Goal: Task Accomplishment & Management: Use online tool/utility

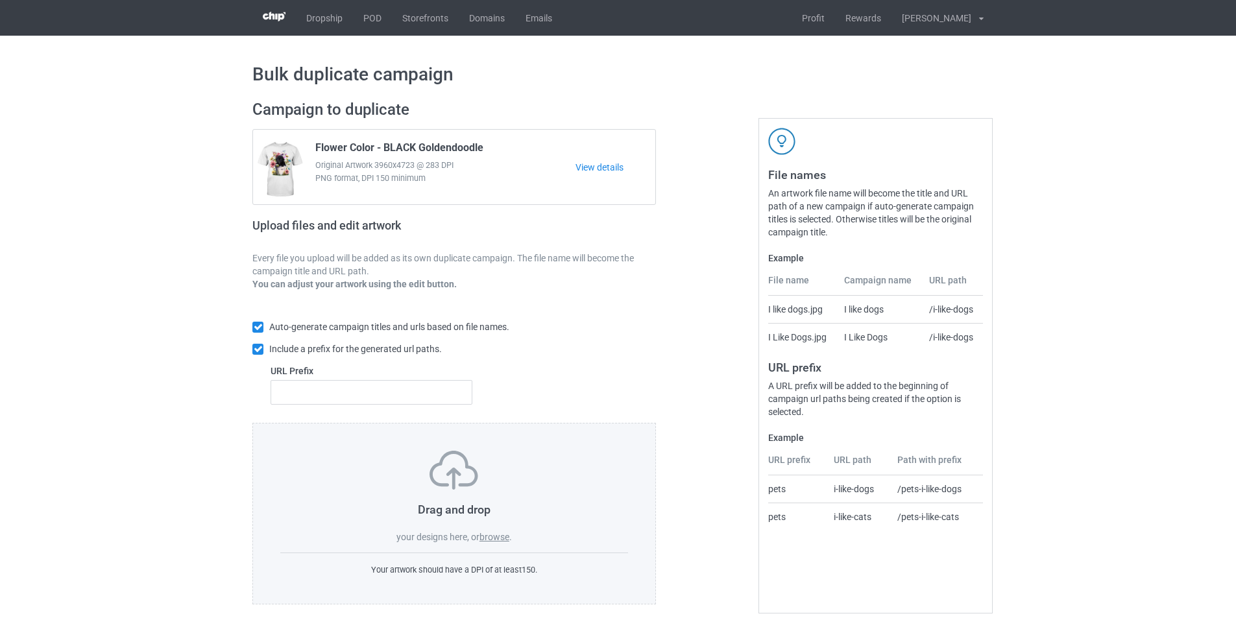
click at [501, 539] on label "browse" at bounding box center [494, 537] width 30 height 10
click at [0, 0] on input "browse" at bounding box center [0, 0] width 0 height 0
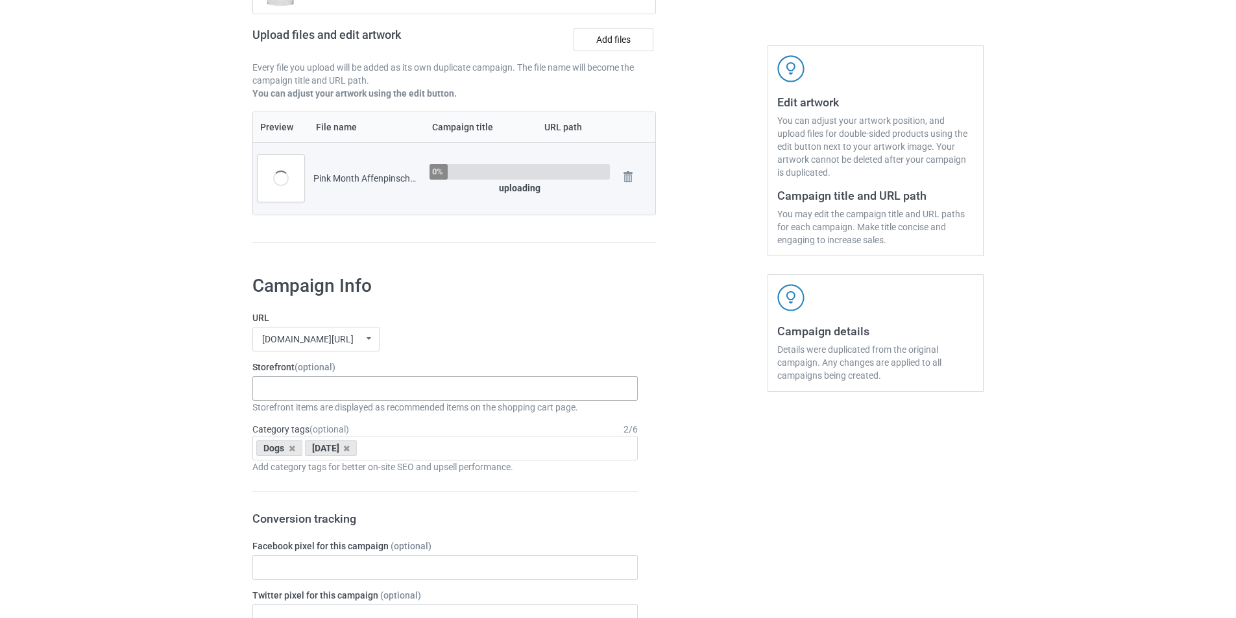
scroll to position [195, 0]
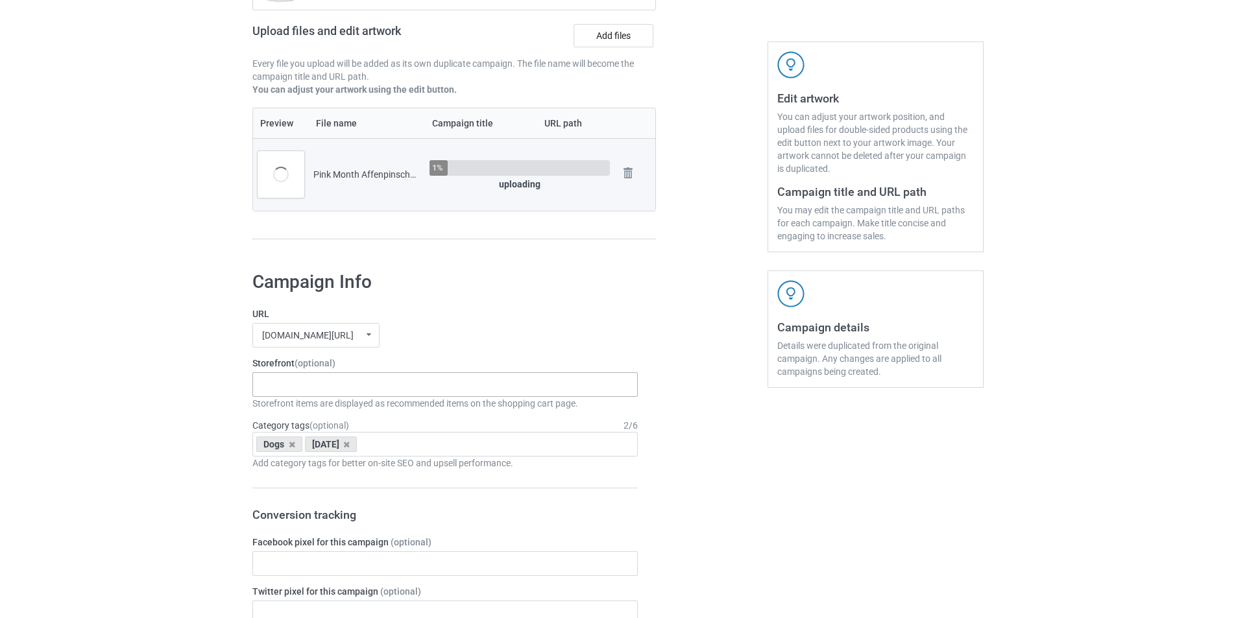
click at [389, 380] on div "In October We Wear Pink - Dogs Xmas Hat Dogs Winter Scarf Dogs Santa Paw Dogs J…" at bounding box center [444, 384] width 385 height 25
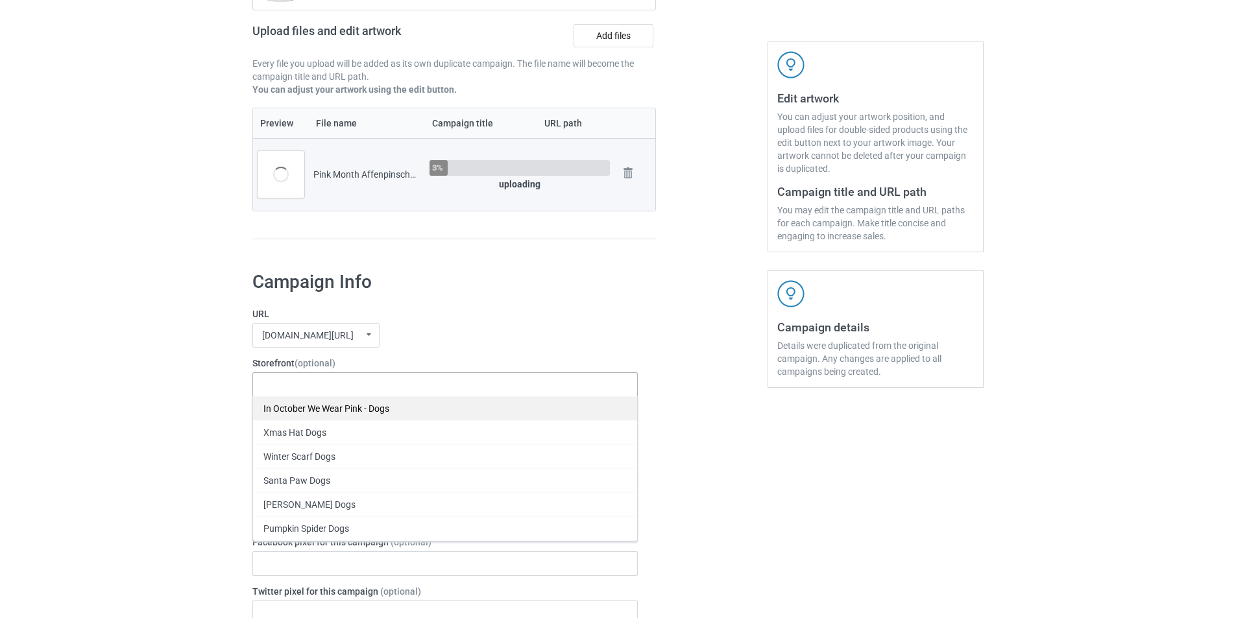
click at [326, 410] on div "In October We Wear Pink - Dogs" at bounding box center [445, 408] width 384 height 24
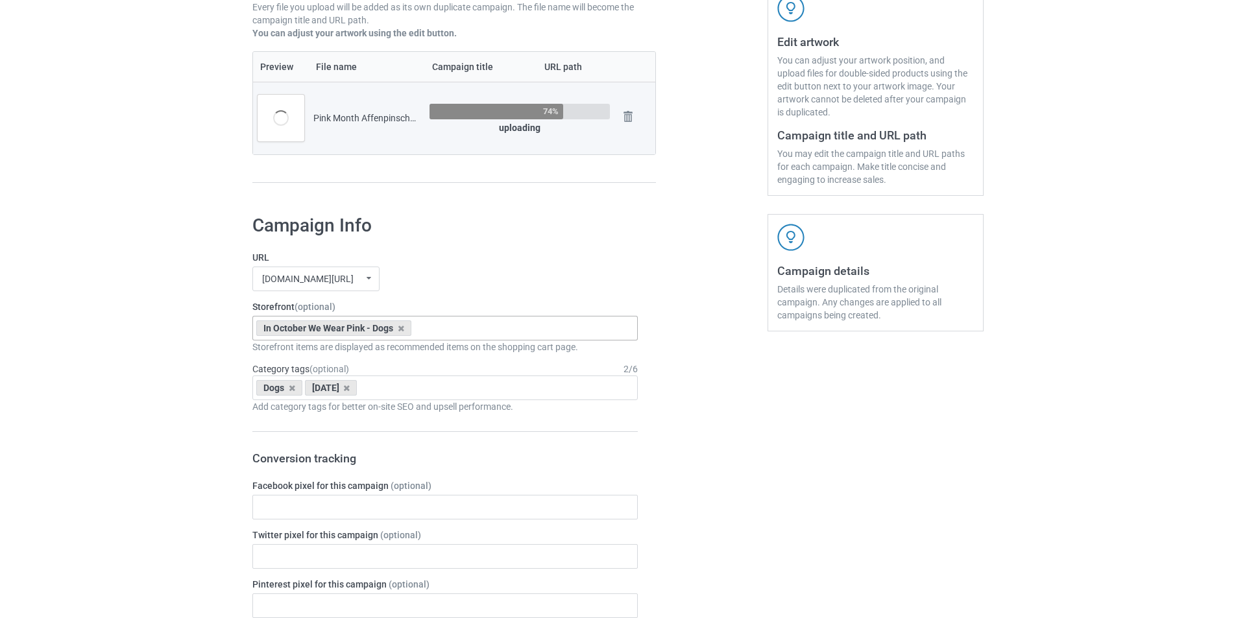
scroll to position [259, 0]
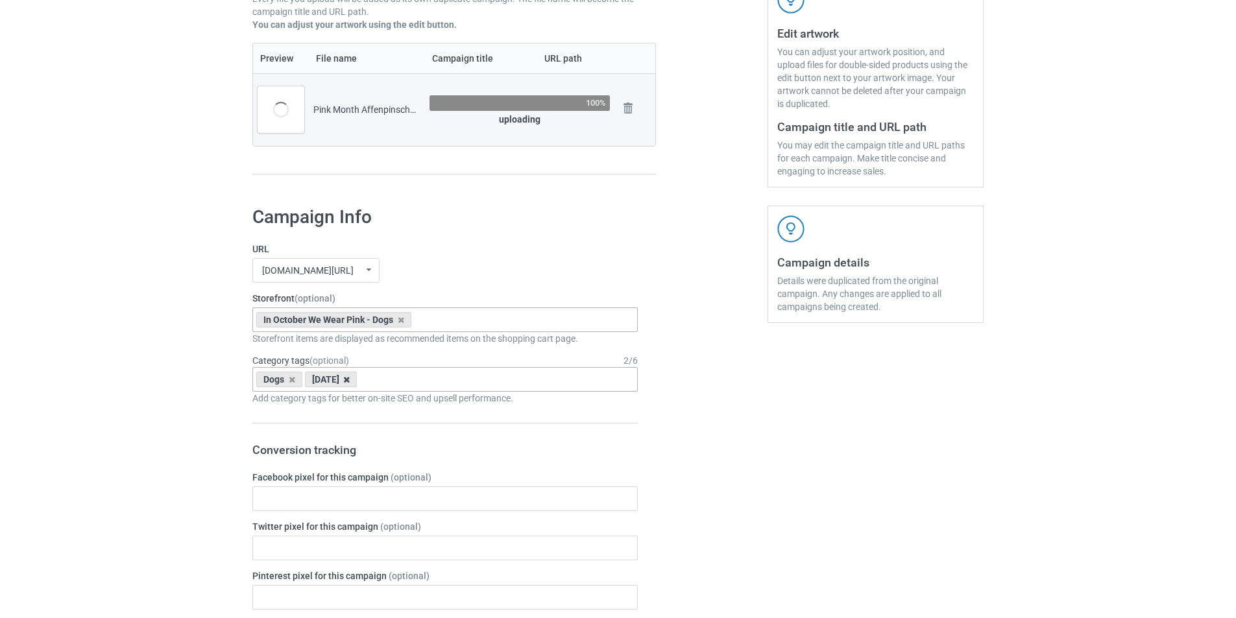
click at [350, 378] on icon at bounding box center [346, 380] width 6 height 8
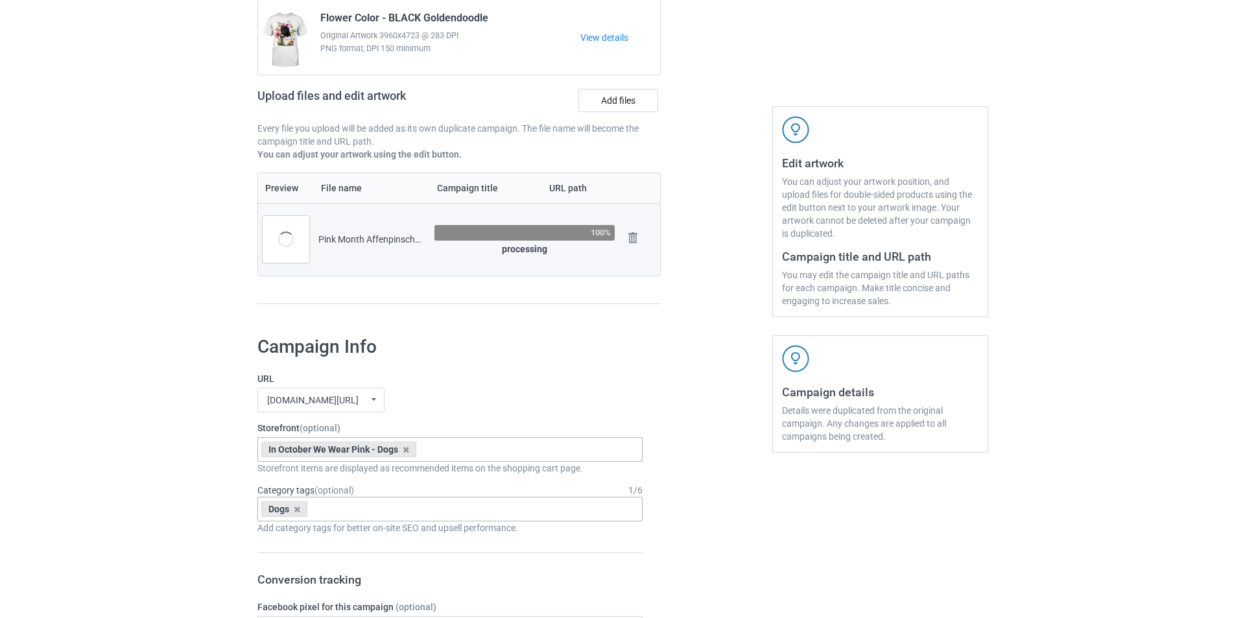
scroll to position [0, 0]
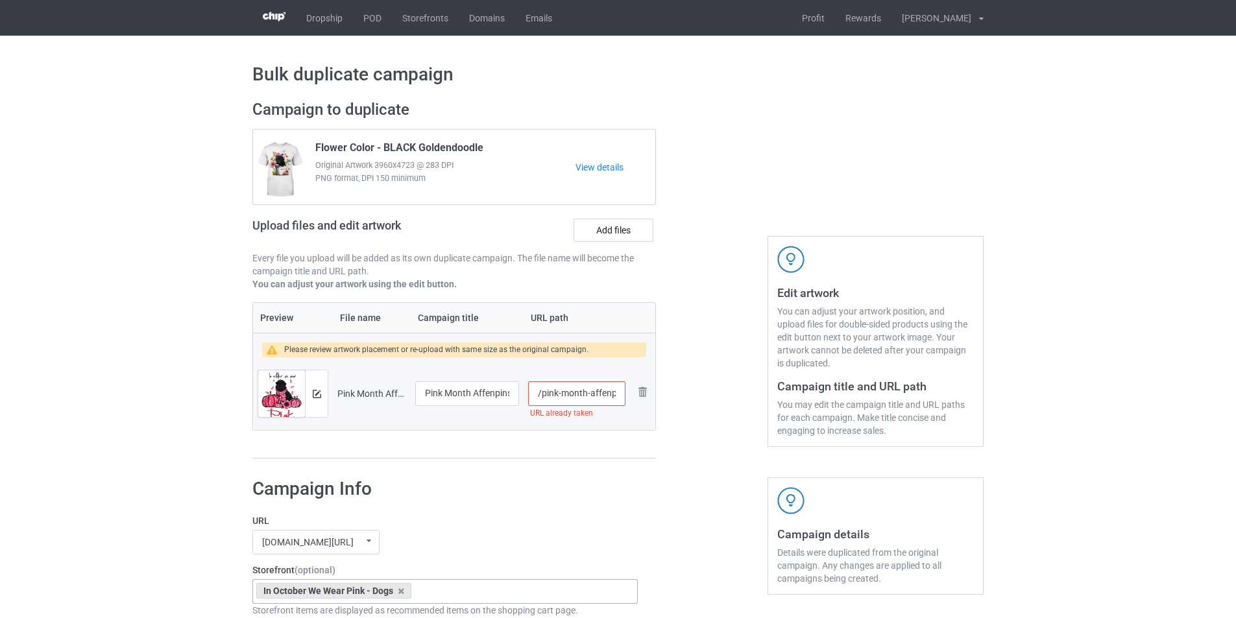
click at [543, 394] on input "/pink-month-affenpinscher" at bounding box center [576, 393] width 97 height 25
type input "/dmt-pink-month-affenpinscher"
click at [315, 397] on img at bounding box center [317, 394] width 8 height 8
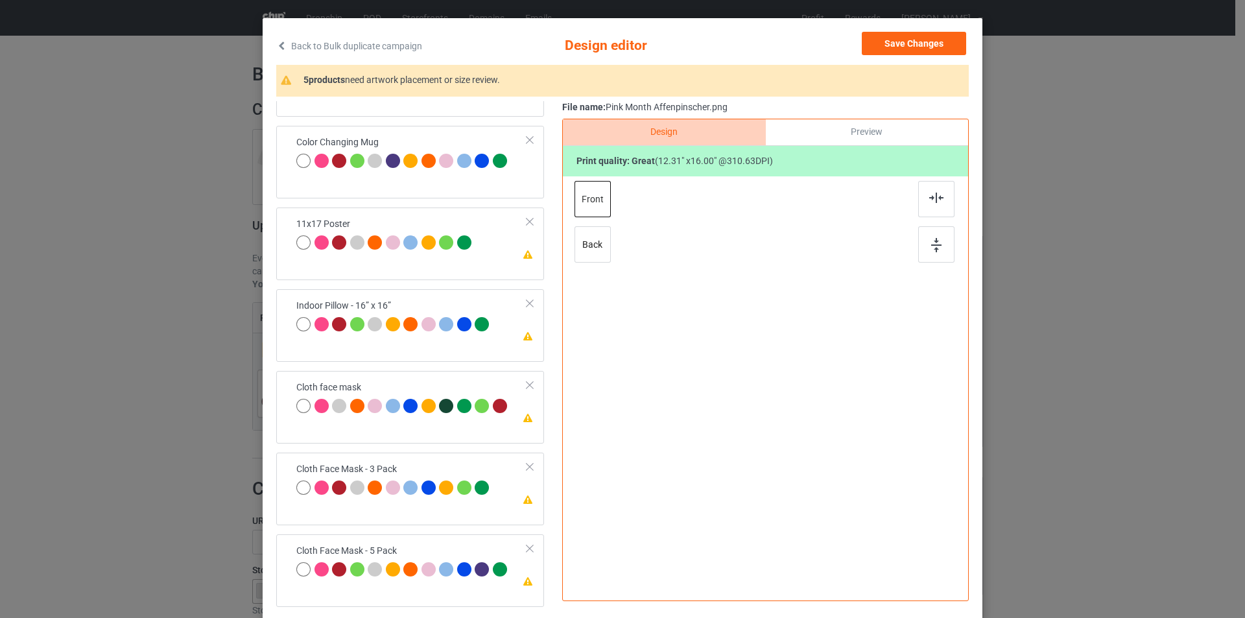
scroll to position [130, 0]
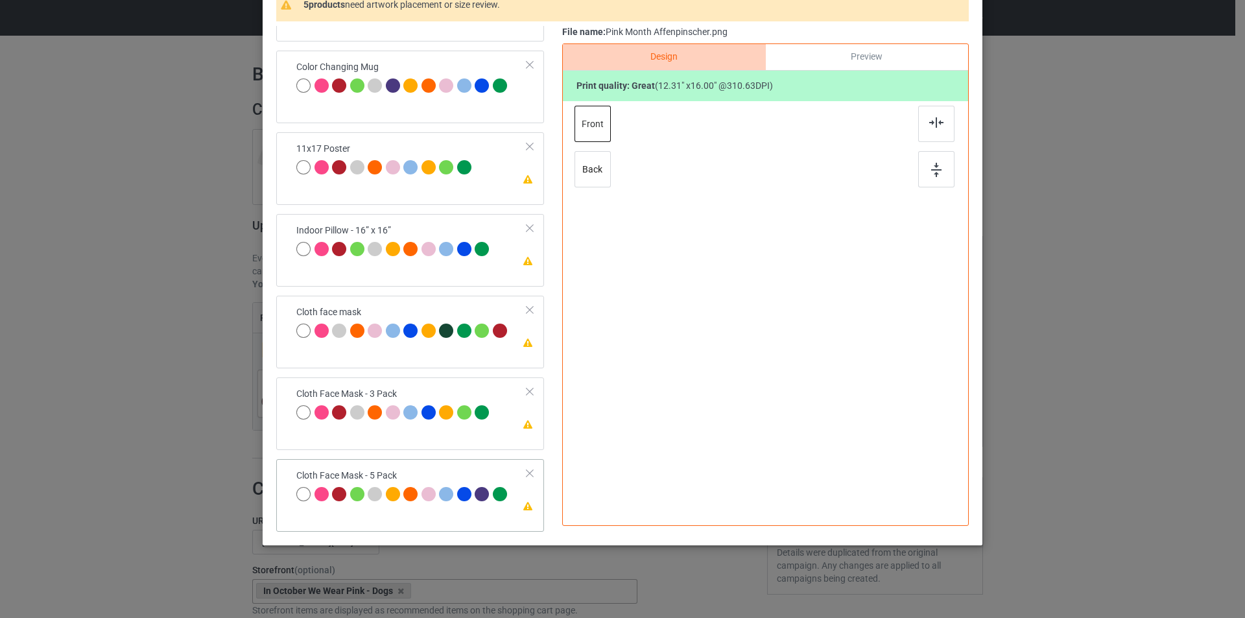
click at [427, 474] on div "Cloth Face Mask - 5 Pack" at bounding box center [403, 485] width 214 height 30
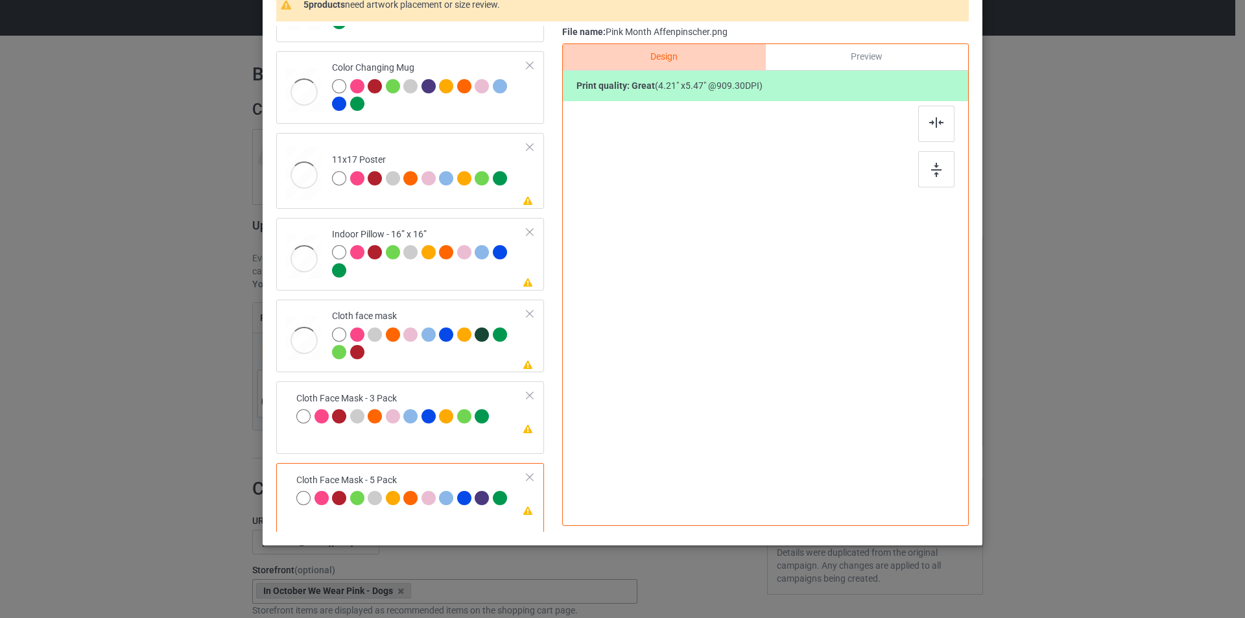
scroll to position [0, 0]
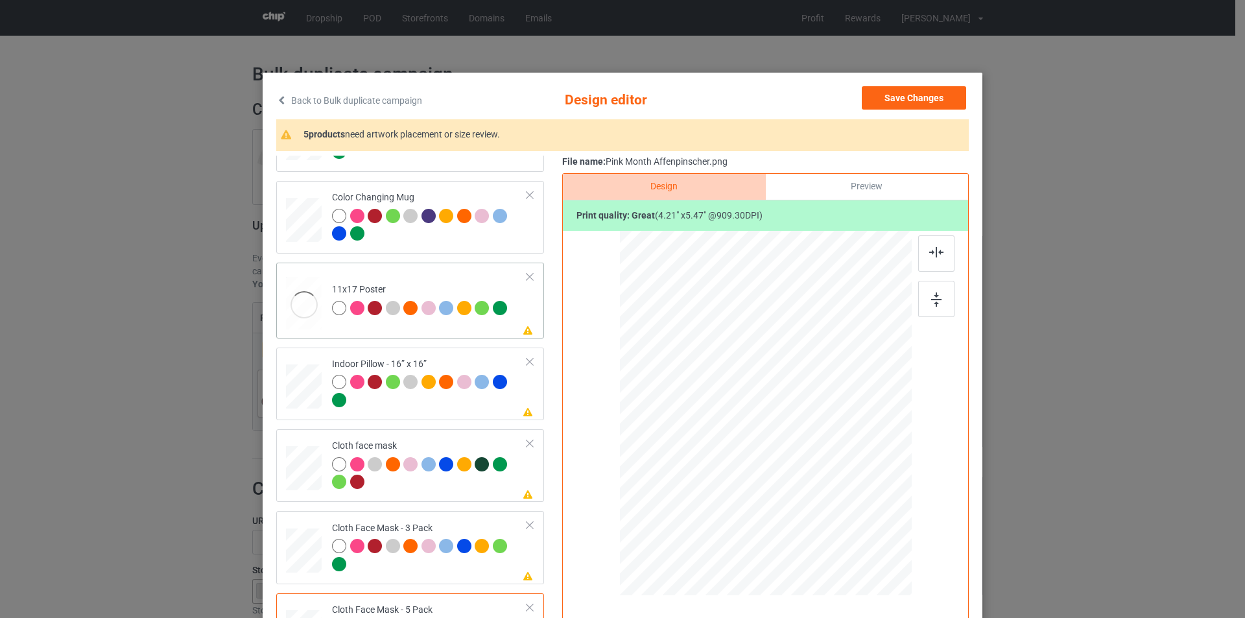
click at [454, 281] on td "Please review artwork placement 11x17 Poster" at bounding box center [430, 301] width 210 height 66
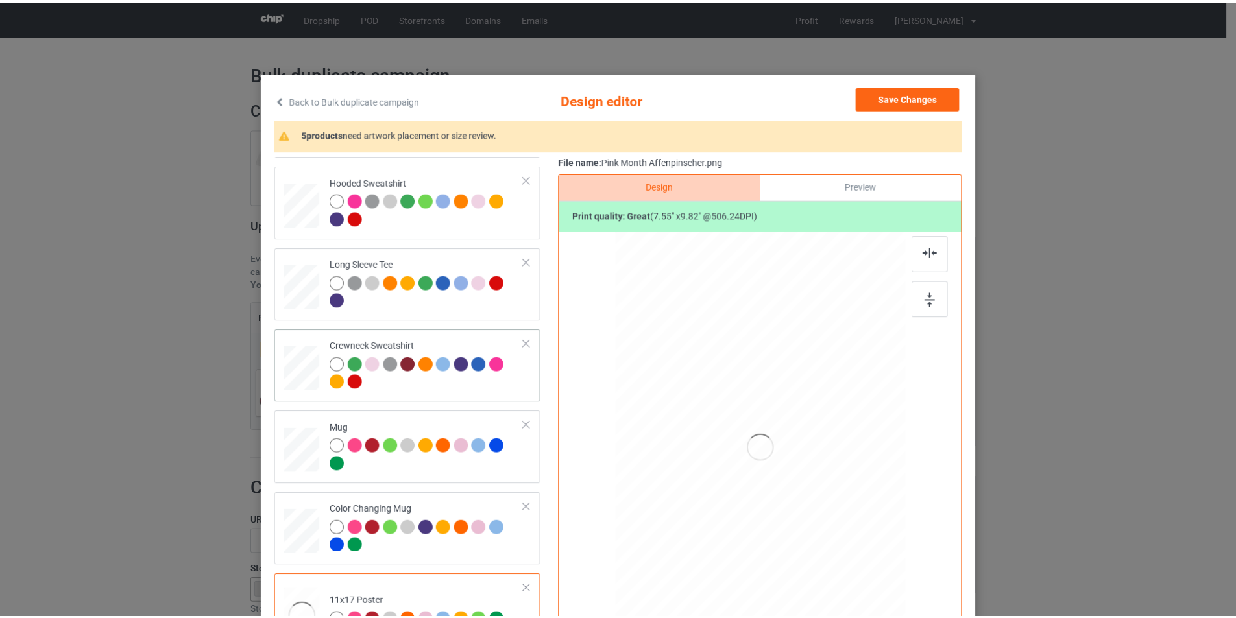
scroll to position [323, 0]
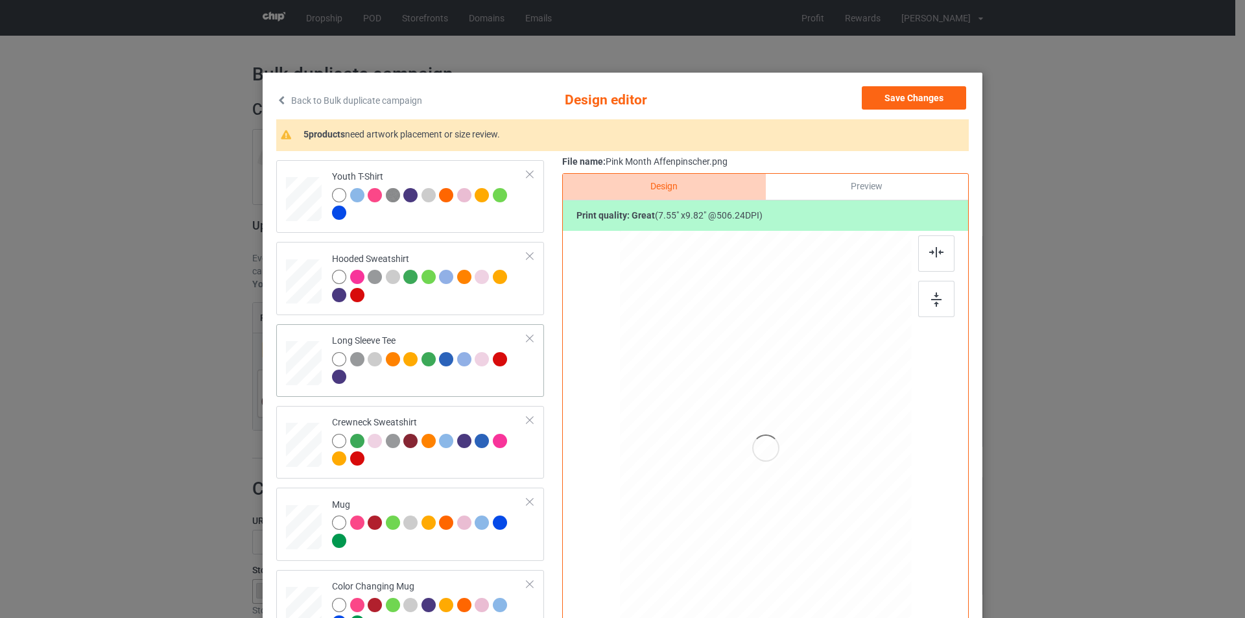
click at [403, 370] on div at bounding box center [412, 361] width 18 height 18
click at [430, 502] on div "Mug" at bounding box center [429, 523] width 195 height 49
click at [938, 97] on button "Save Changes" at bounding box center [914, 97] width 104 height 23
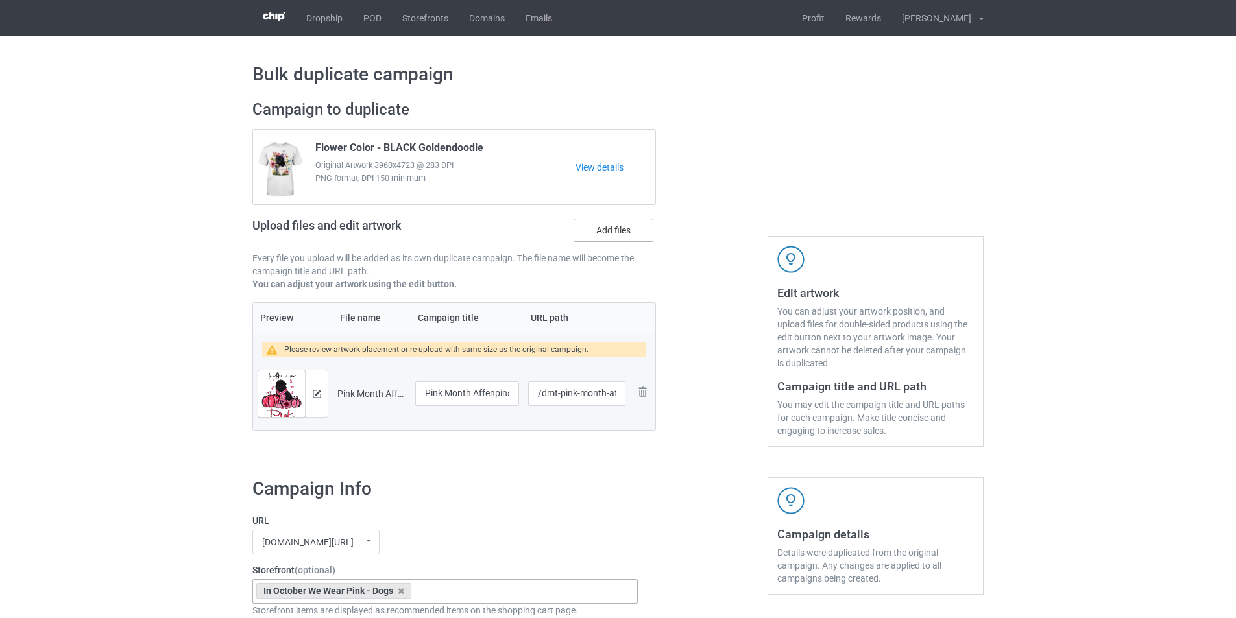
click at [613, 227] on label "Add files" at bounding box center [613, 230] width 80 height 23
click at [0, 0] on input "Add files" at bounding box center [0, 0] width 0 height 0
click at [637, 391] on img at bounding box center [642, 392] width 16 height 16
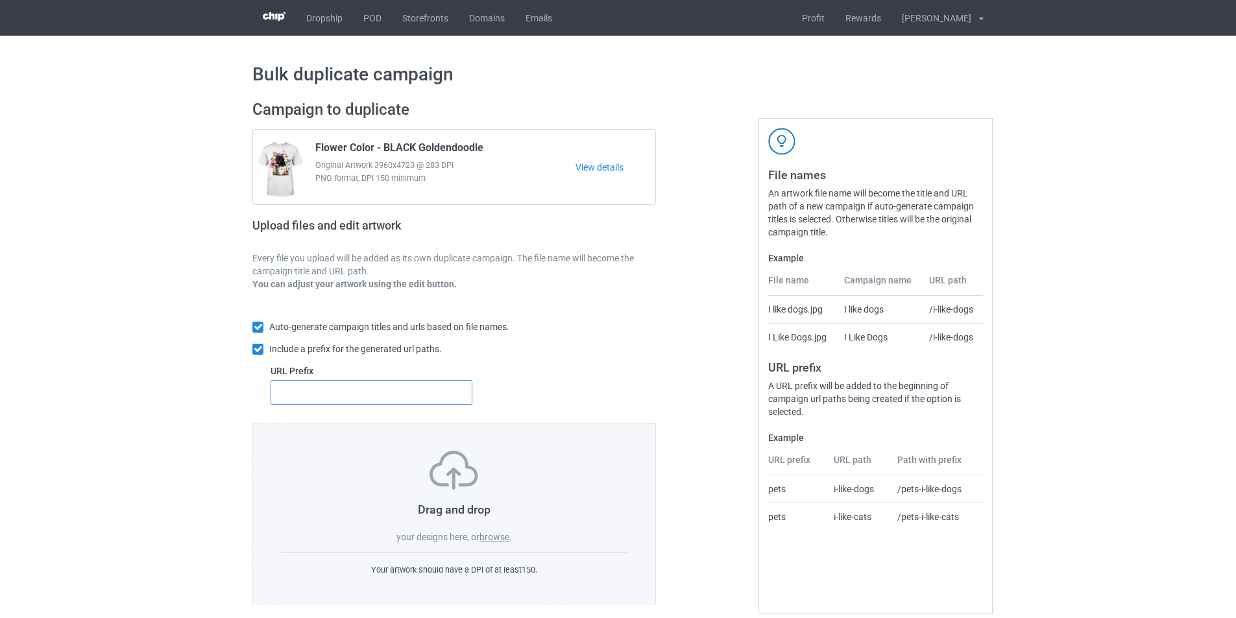
click at [383, 397] on input "text" at bounding box center [371, 392] width 202 height 25
type input "dmt-"
click at [504, 533] on label "browse" at bounding box center [494, 537] width 30 height 10
click at [0, 0] on input "browse" at bounding box center [0, 0] width 0 height 0
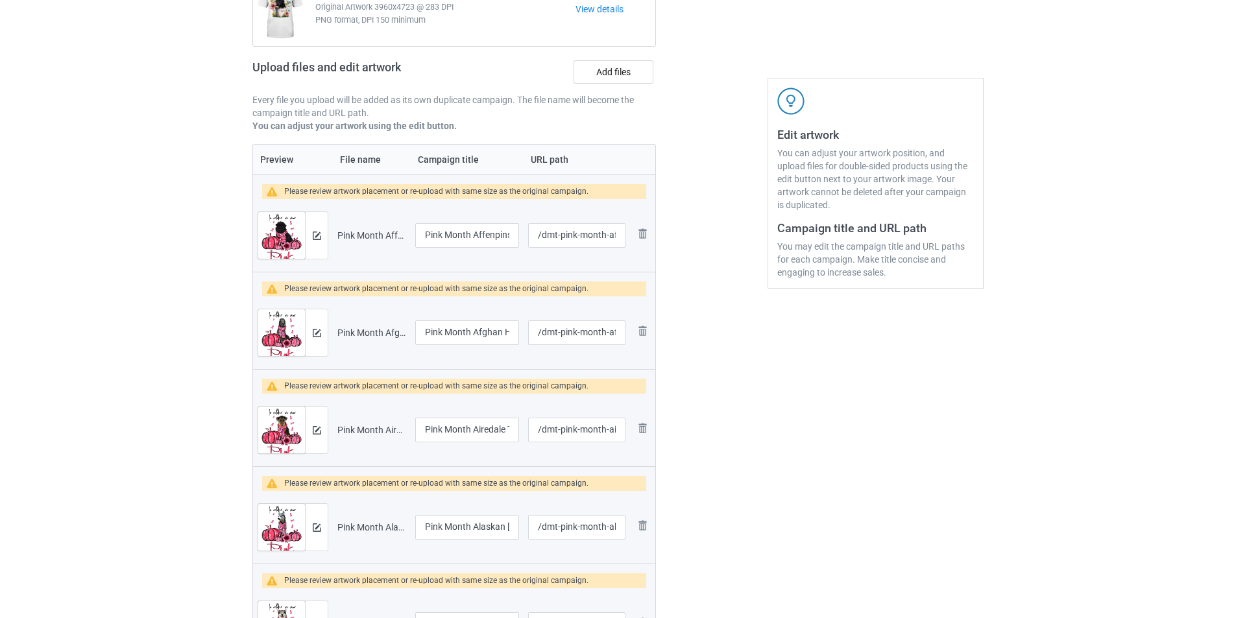
scroll to position [65, 0]
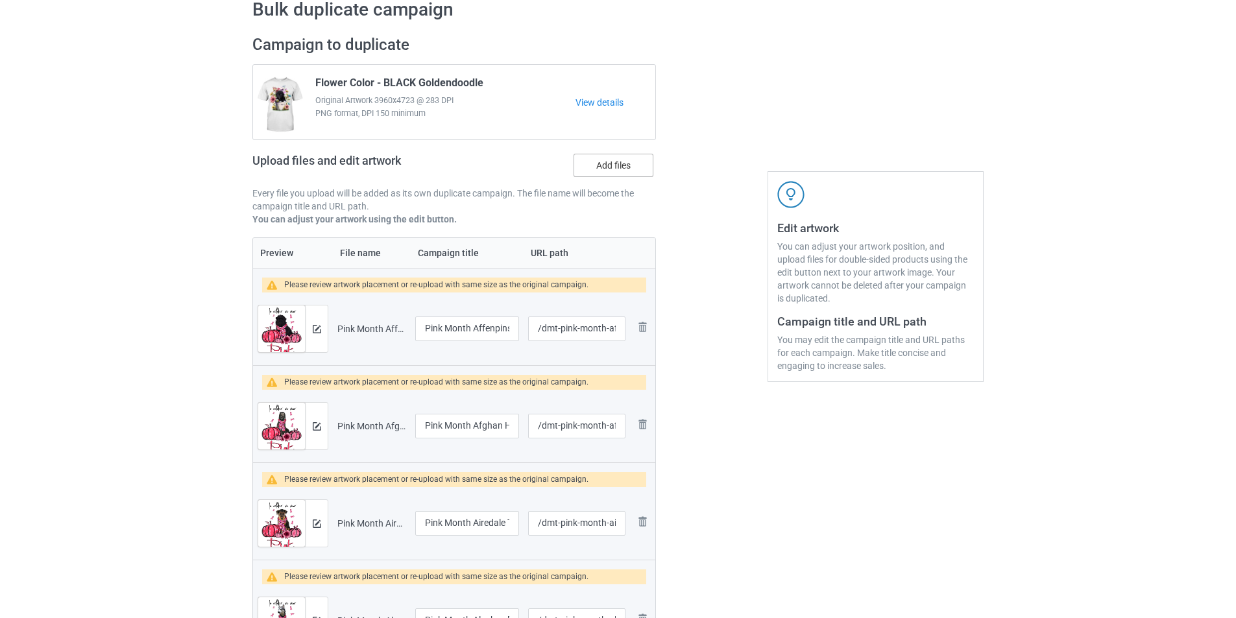
click at [602, 163] on label "Add files" at bounding box center [613, 165] width 80 height 23
click at [0, 0] on input "Add files" at bounding box center [0, 0] width 0 height 0
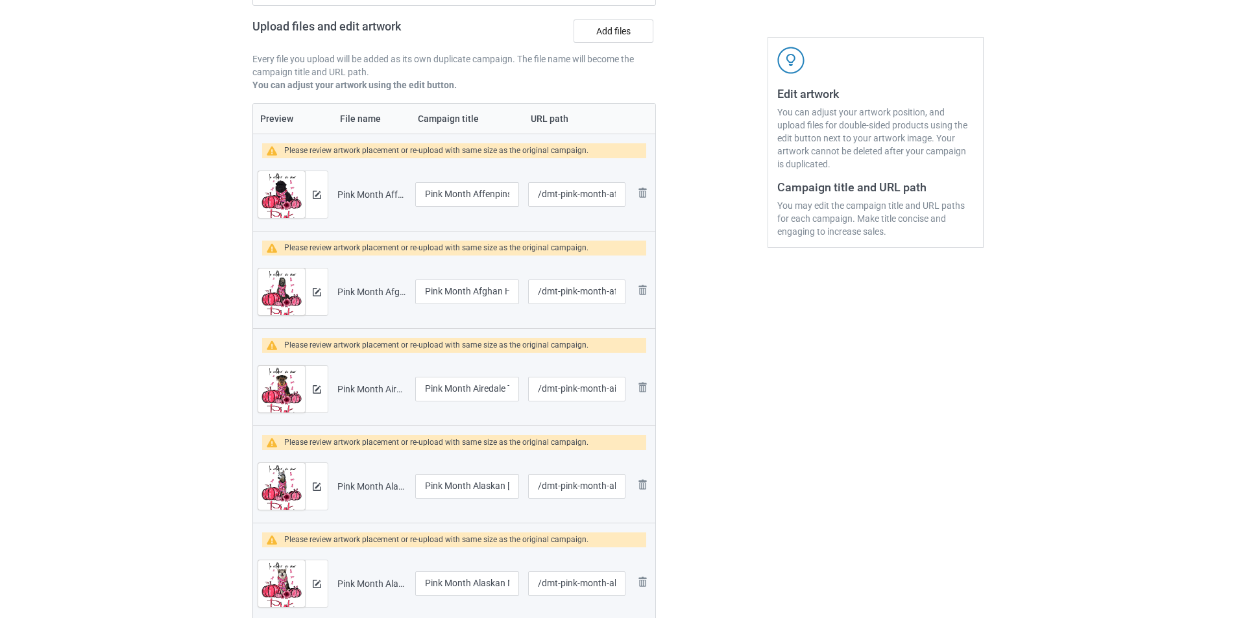
scroll to position [195, 0]
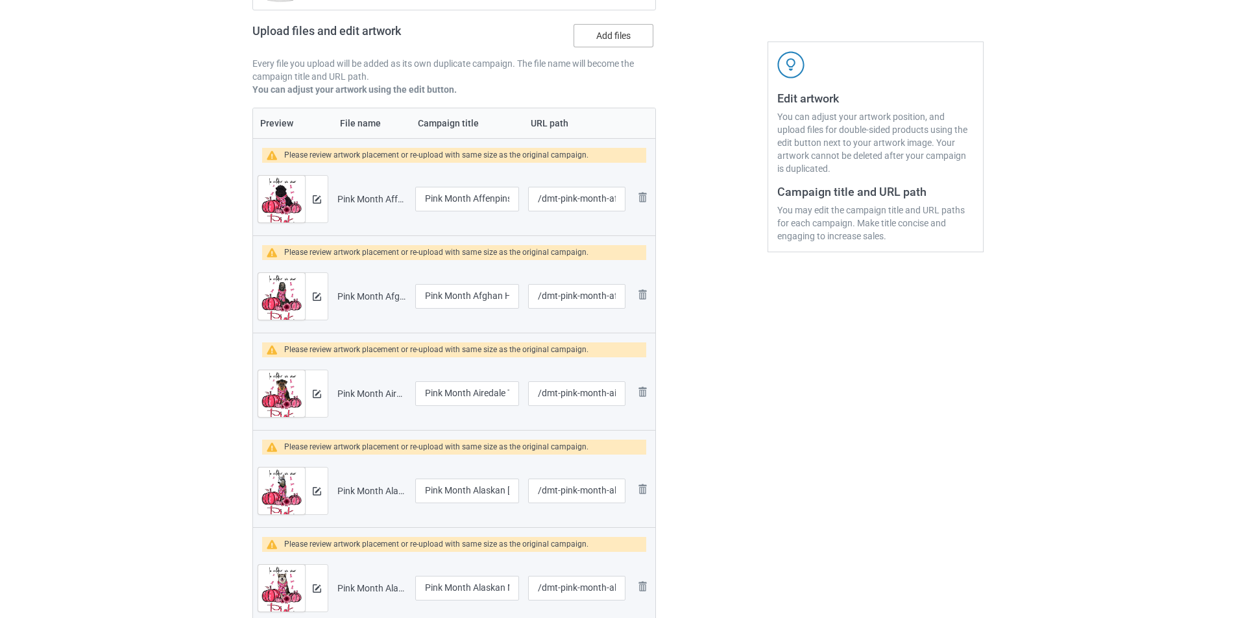
click at [625, 38] on label "Add files" at bounding box center [613, 35] width 80 height 23
click at [0, 0] on input "Add files" at bounding box center [0, 0] width 0 height 0
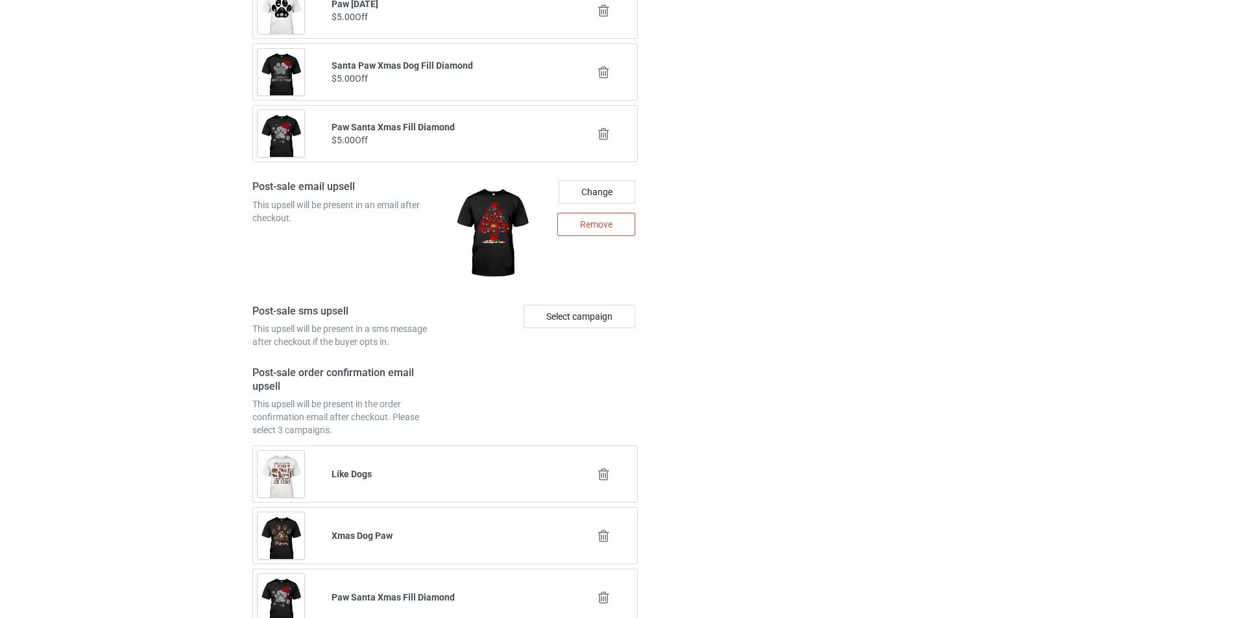
scroll to position [6324, 0]
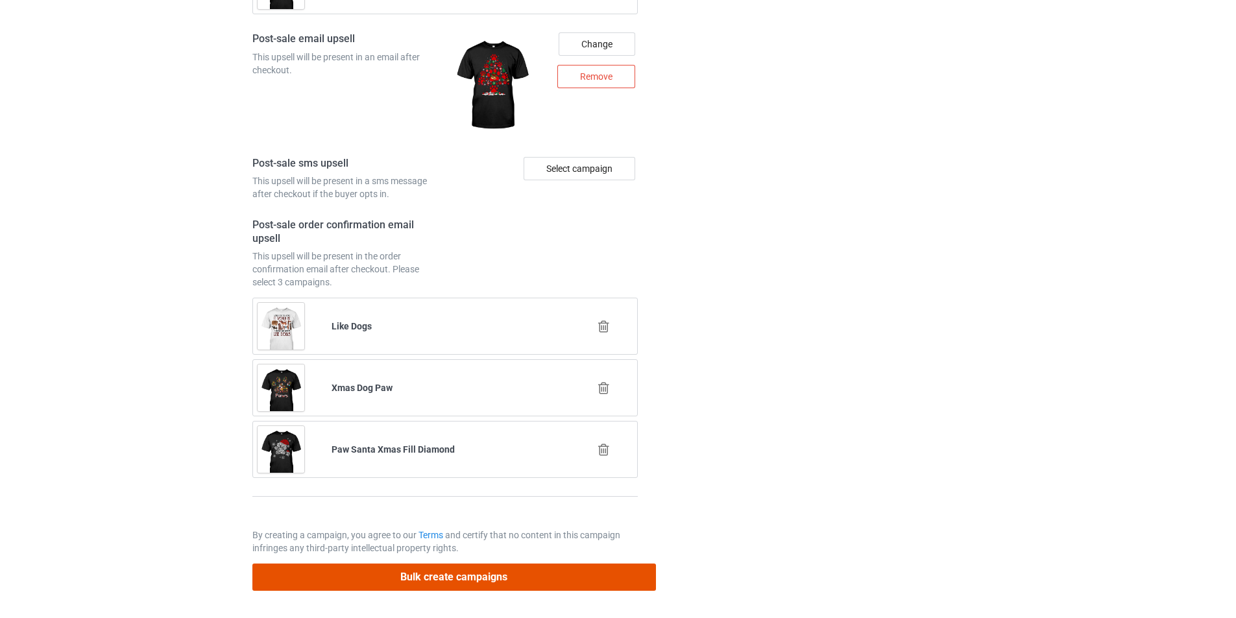
click at [570, 576] on button "Bulk create campaigns" at bounding box center [453, 577] width 403 height 27
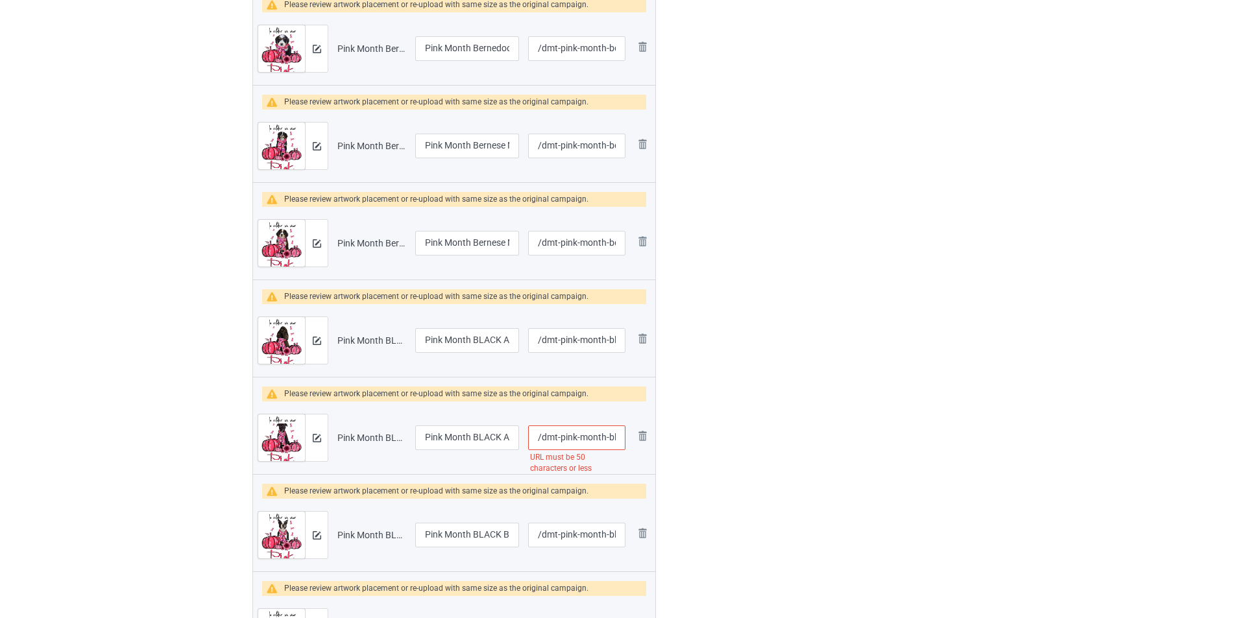
scroll to position [4022, 0]
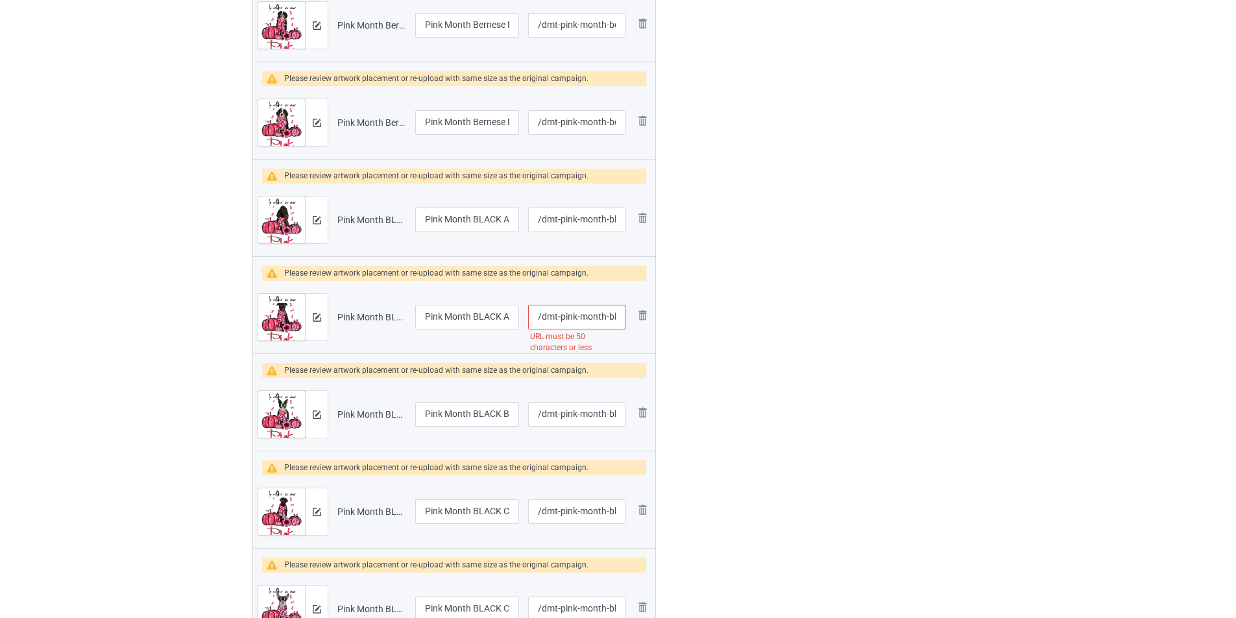
click at [599, 318] on input "/dmt-pink-month-black-american-staffordshire-terrier" at bounding box center [576, 317] width 97 height 25
type input "/dmt-pink-black-american-staffordshire-terrier"
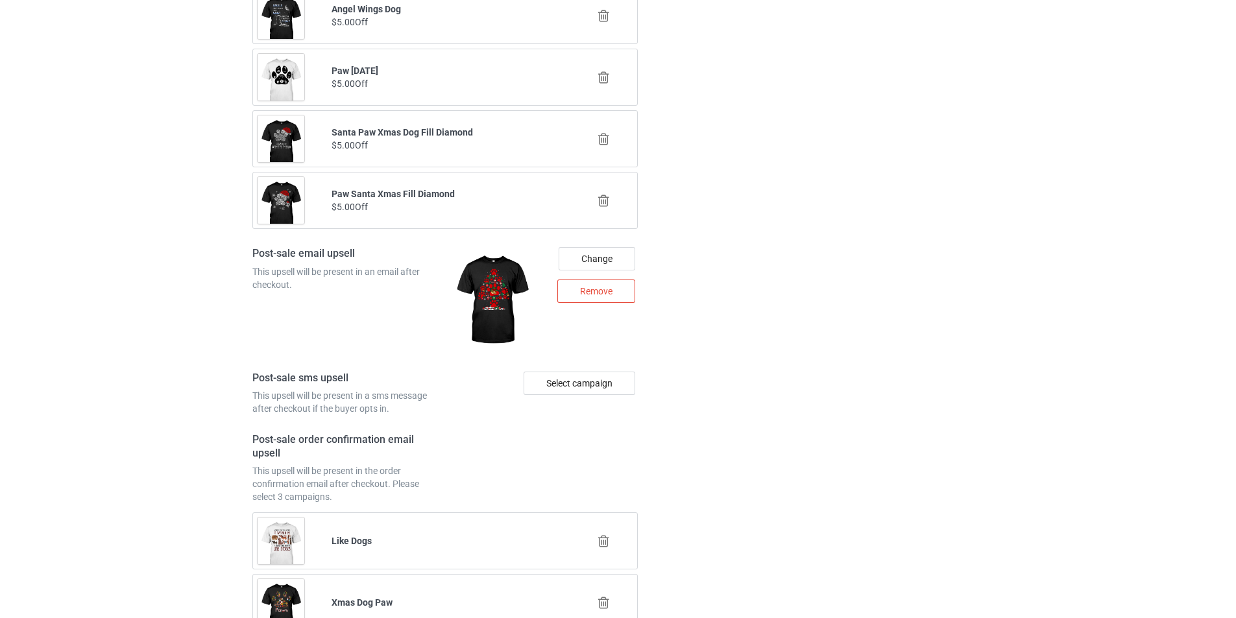
scroll to position [6324, 0]
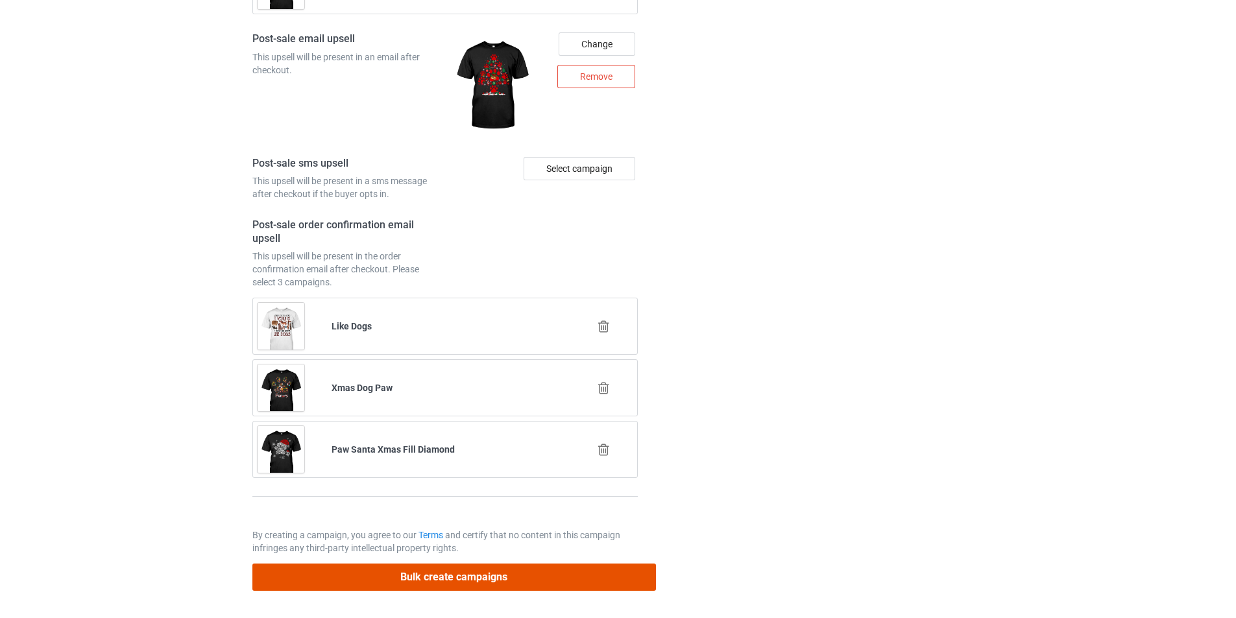
click at [603, 570] on button "Bulk create campaigns" at bounding box center [453, 577] width 403 height 27
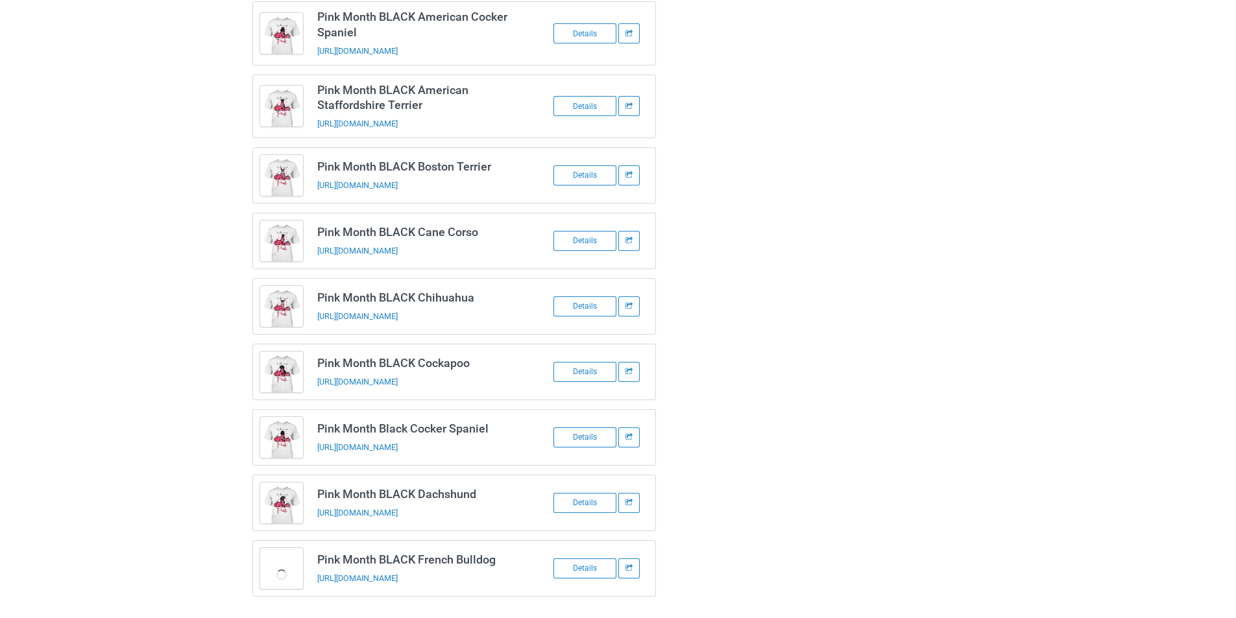
scroll to position [2645, 0]
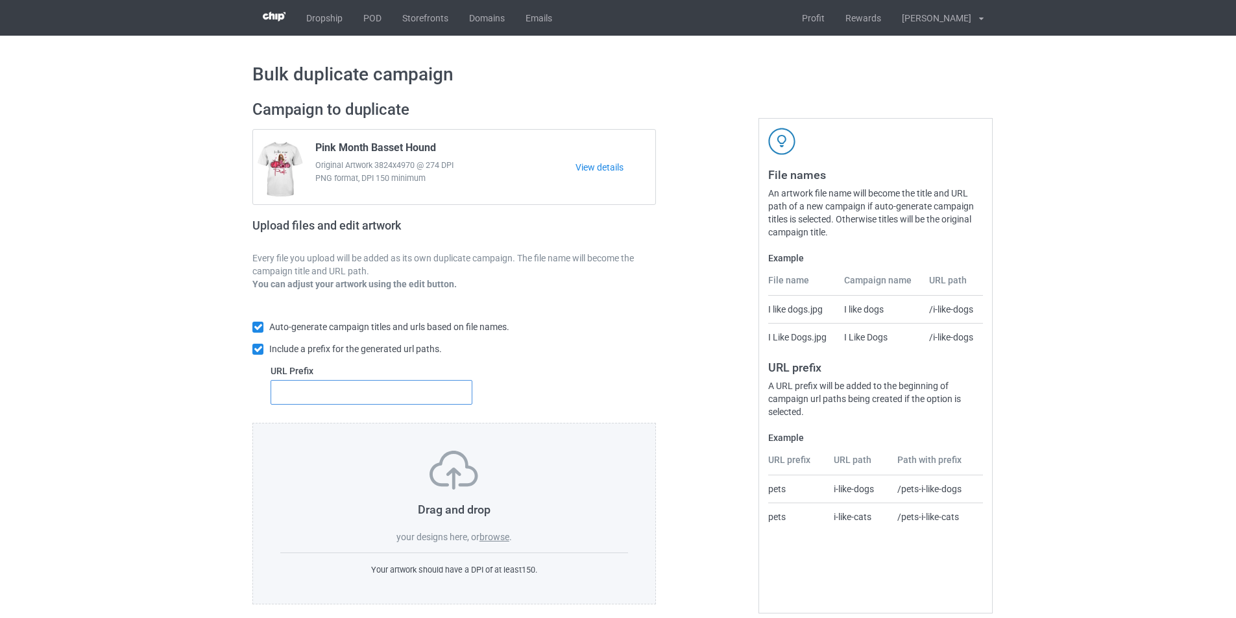
click at [375, 396] on input "text" at bounding box center [371, 392] width 202 height 25
type input "dmt-"
click at [497, 535] on label "browse" at bounding box center [494, 537] width 30 height 10
click at [0, 0] on input "browse" at bounding box center [0, 0] width 0 height 0
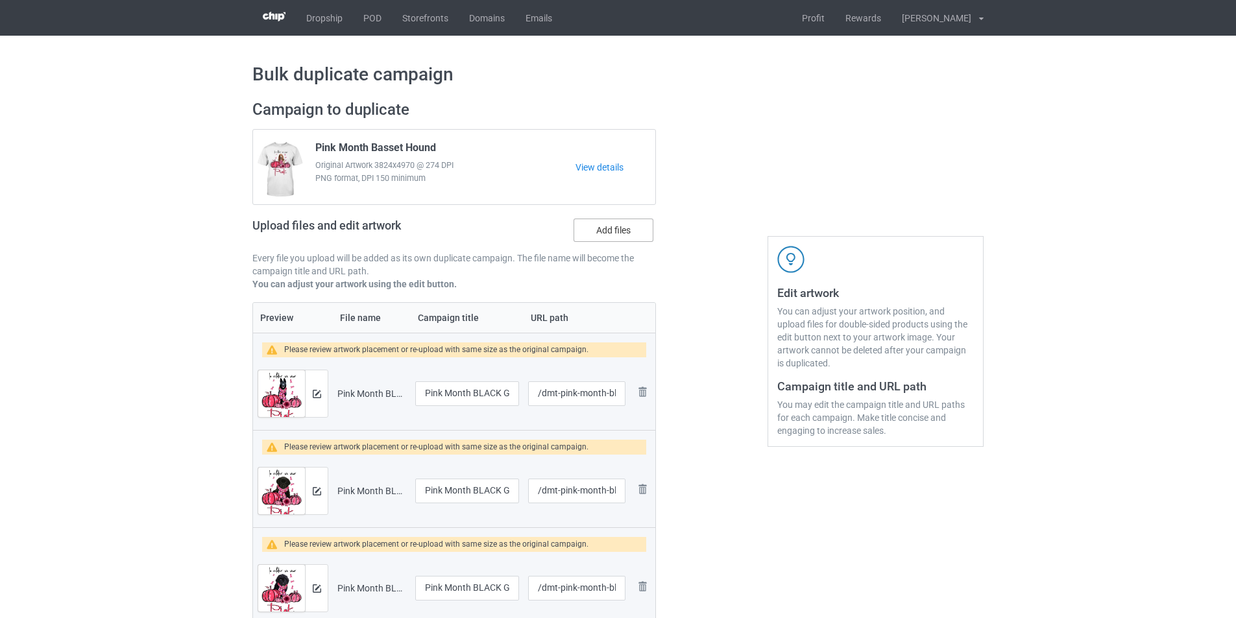
click at [630, 234] on label "Add files" at bounding box center [613, 230] width 80 height 23
click at [0, 0] on input "Add files" at bounding box center [0, 0] width 0 height 0
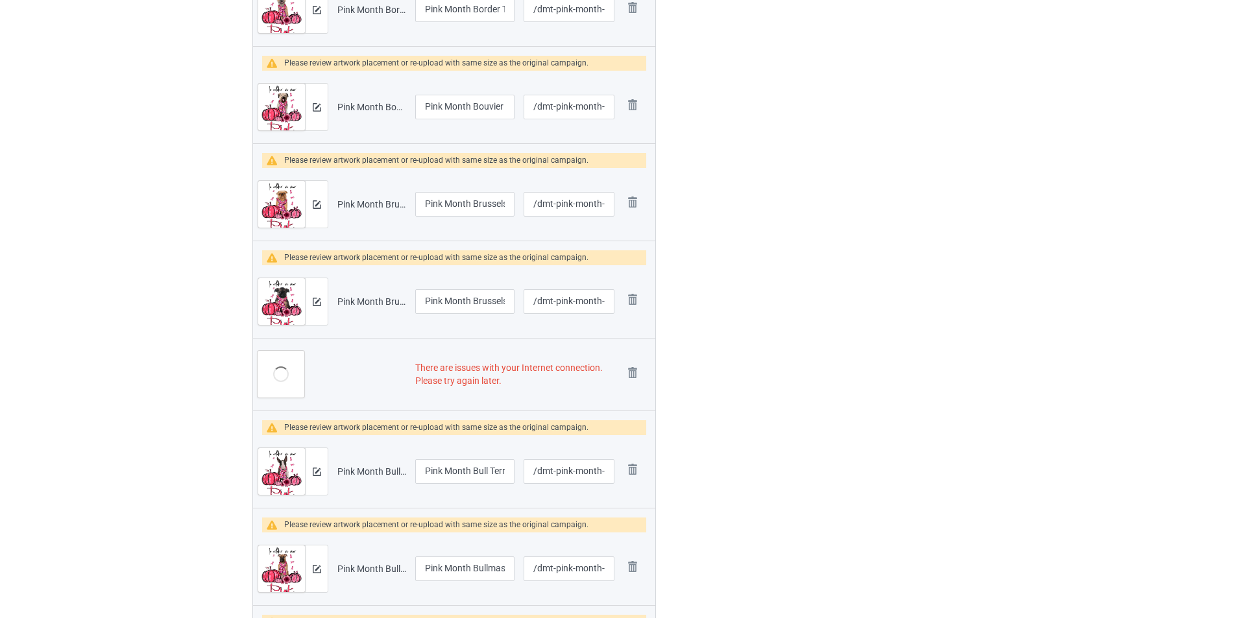
scroll to position [3474, 0]
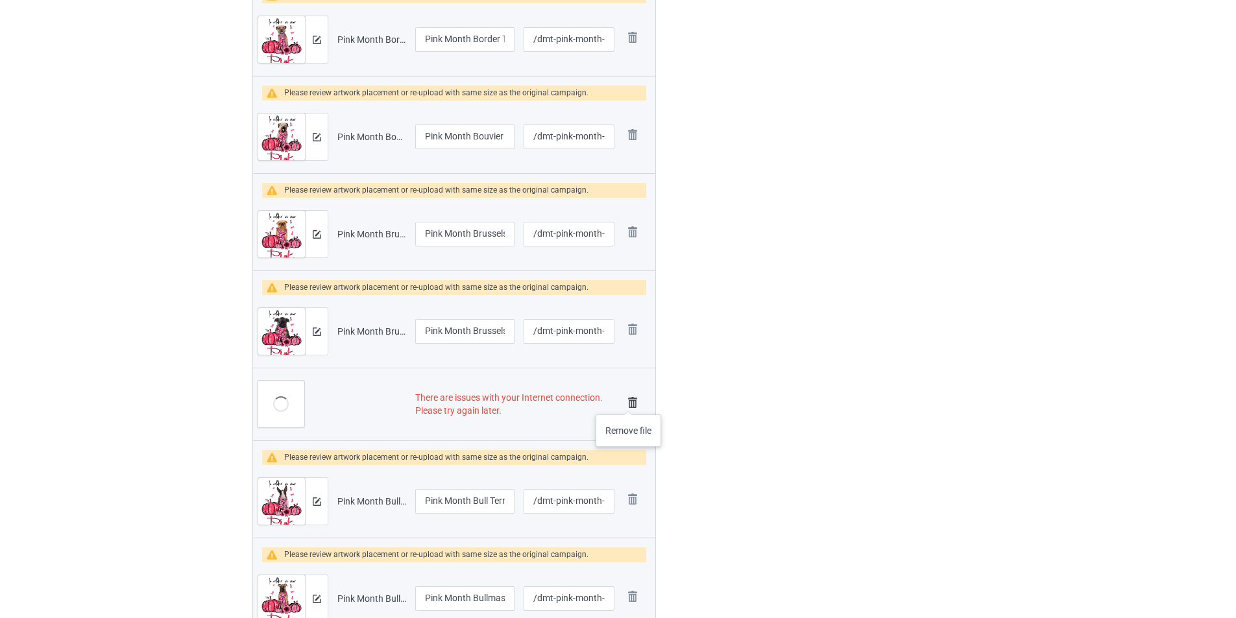
click at [632, 400] on img at bounding box center [632, 403] width 18 height 18
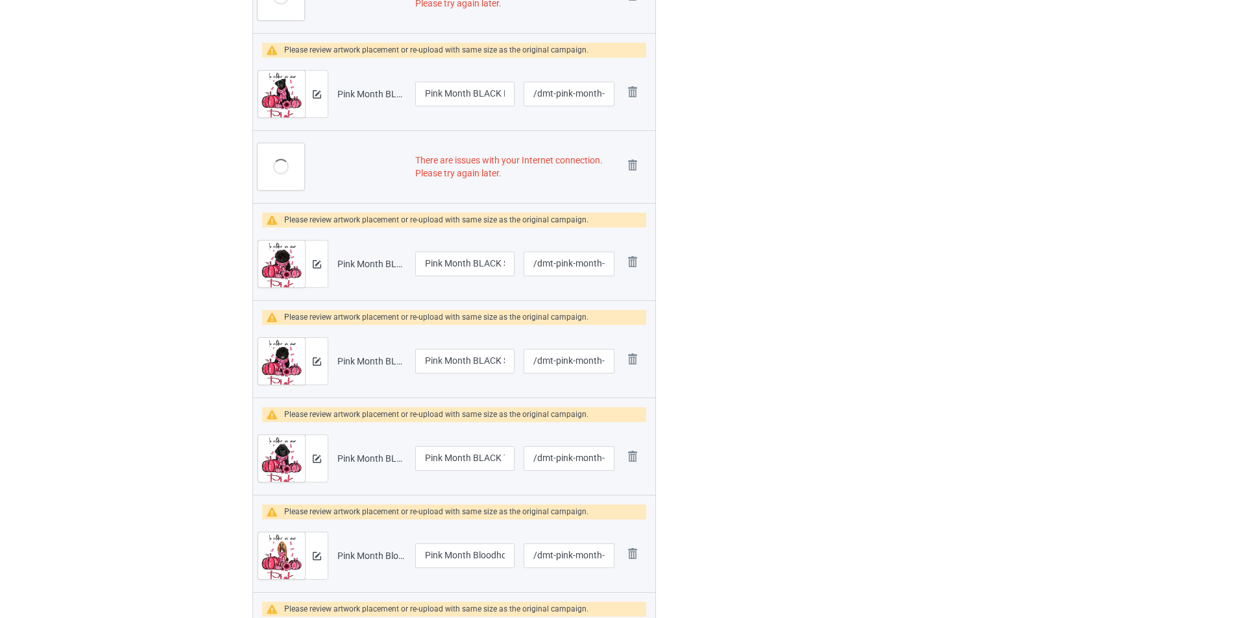
scroll to position [2148, 0]
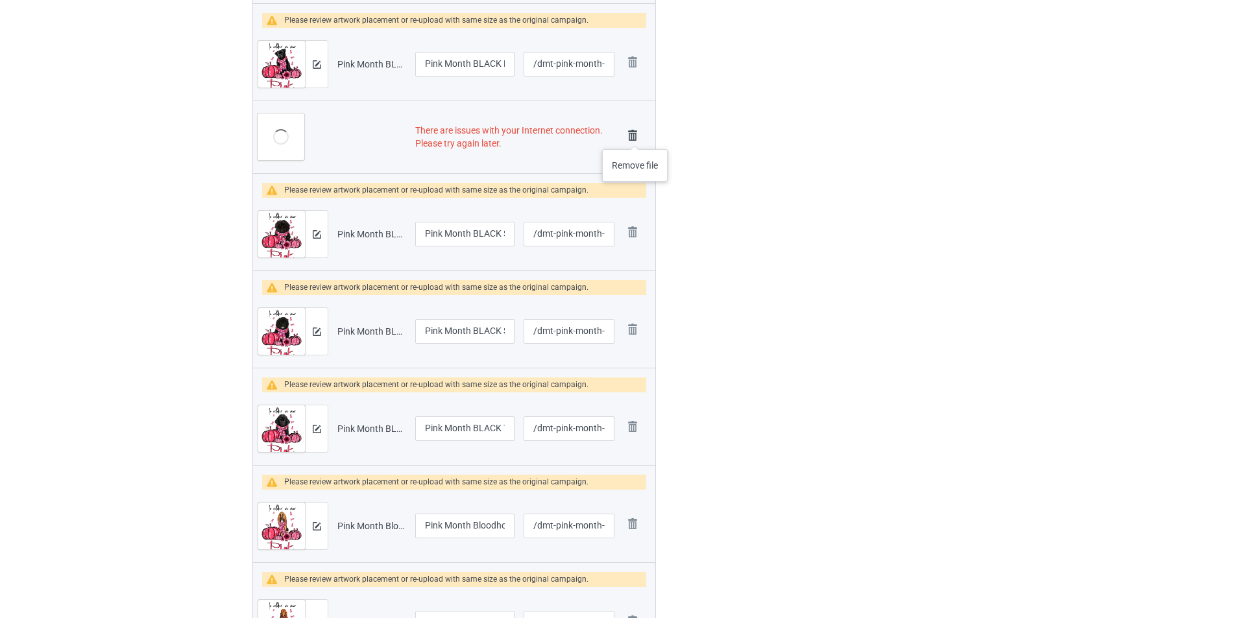
click at [635, 136] on img at bounding box center [632, 135] width 18 height 18
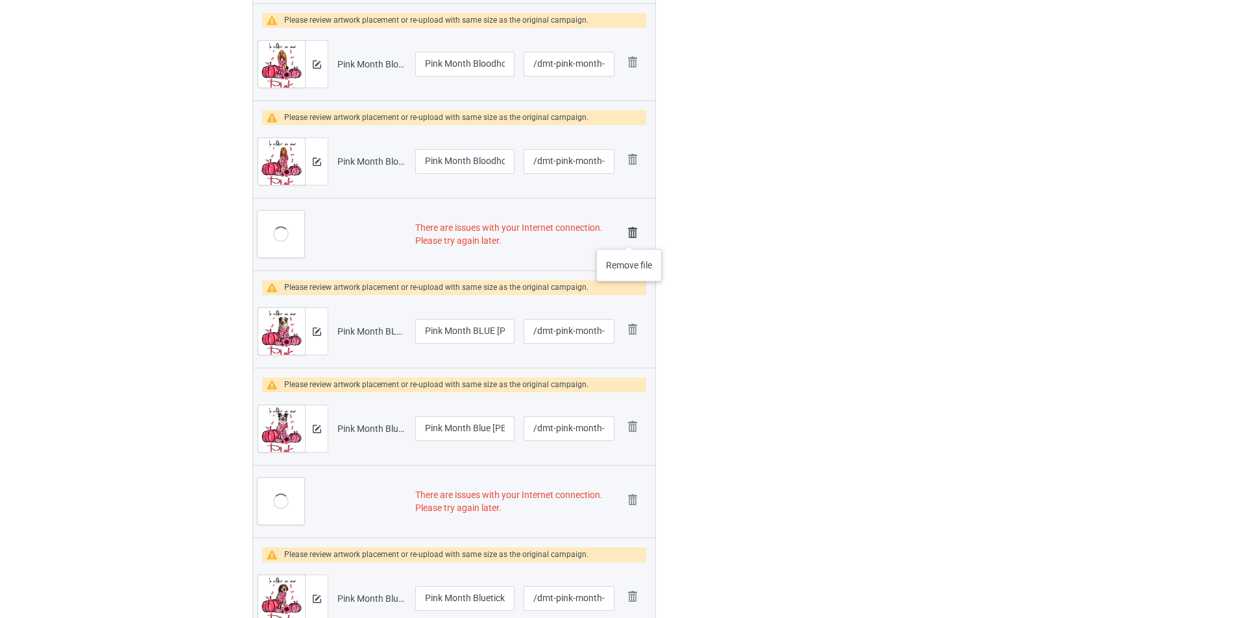
click at [629, 235] on img at bounding box center [632, 233] width 18 height 18
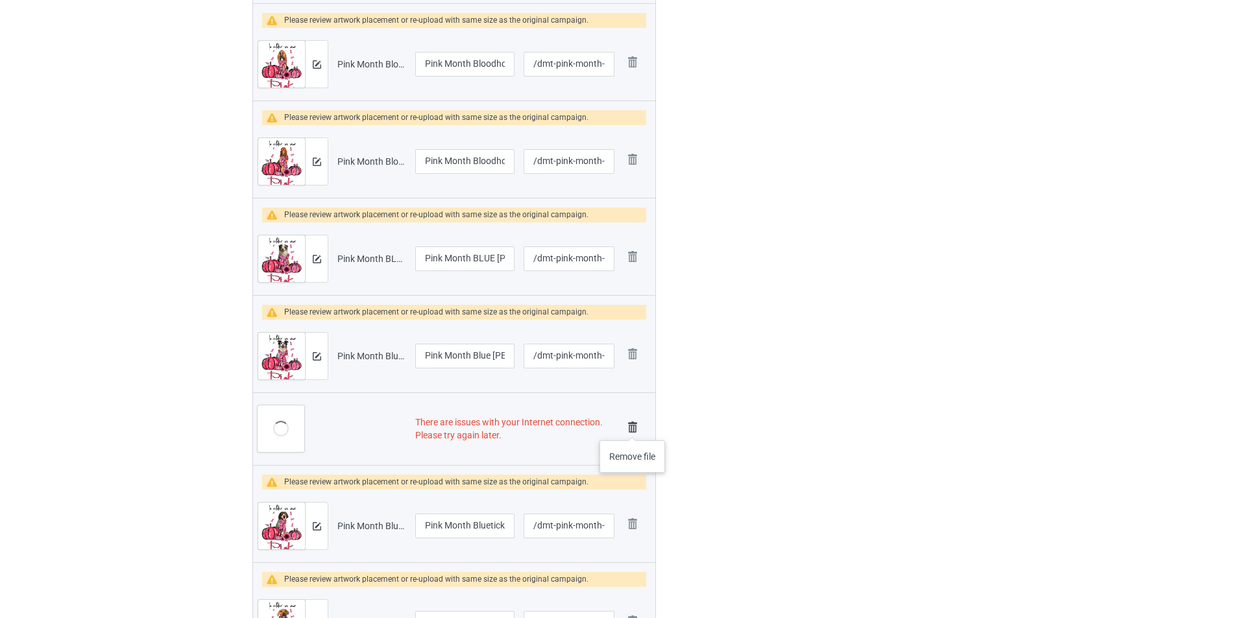
click at [632, 427] on img at bounding box center [632, 427] width 18 height 18
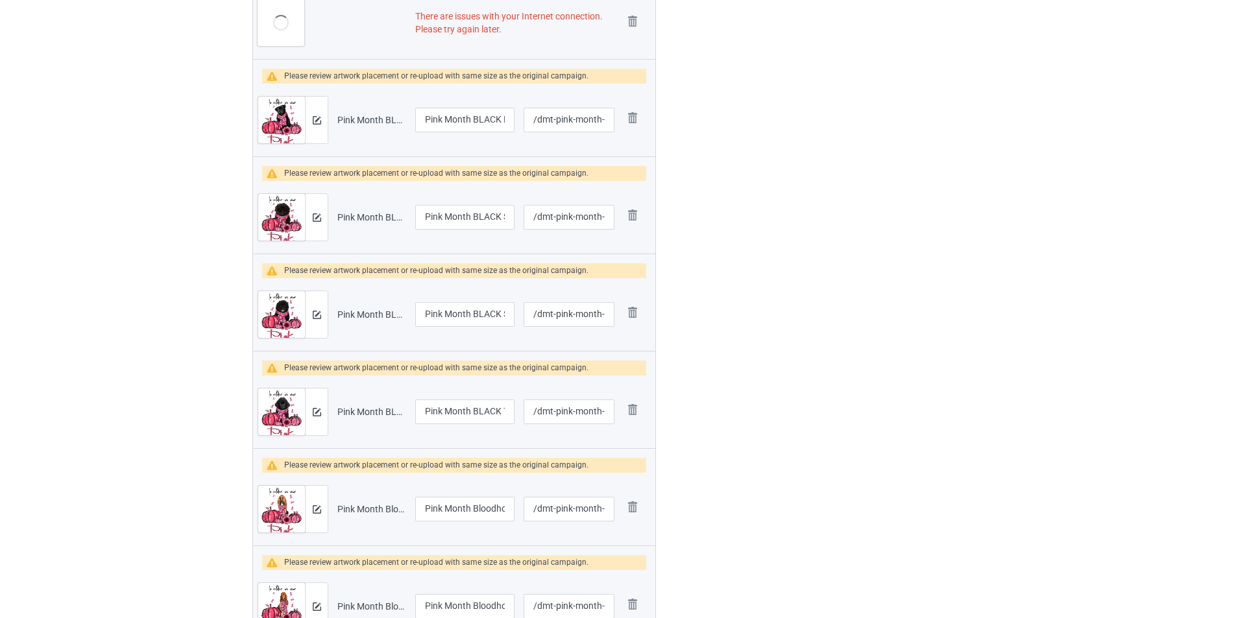
scroll to position [1953, 0]
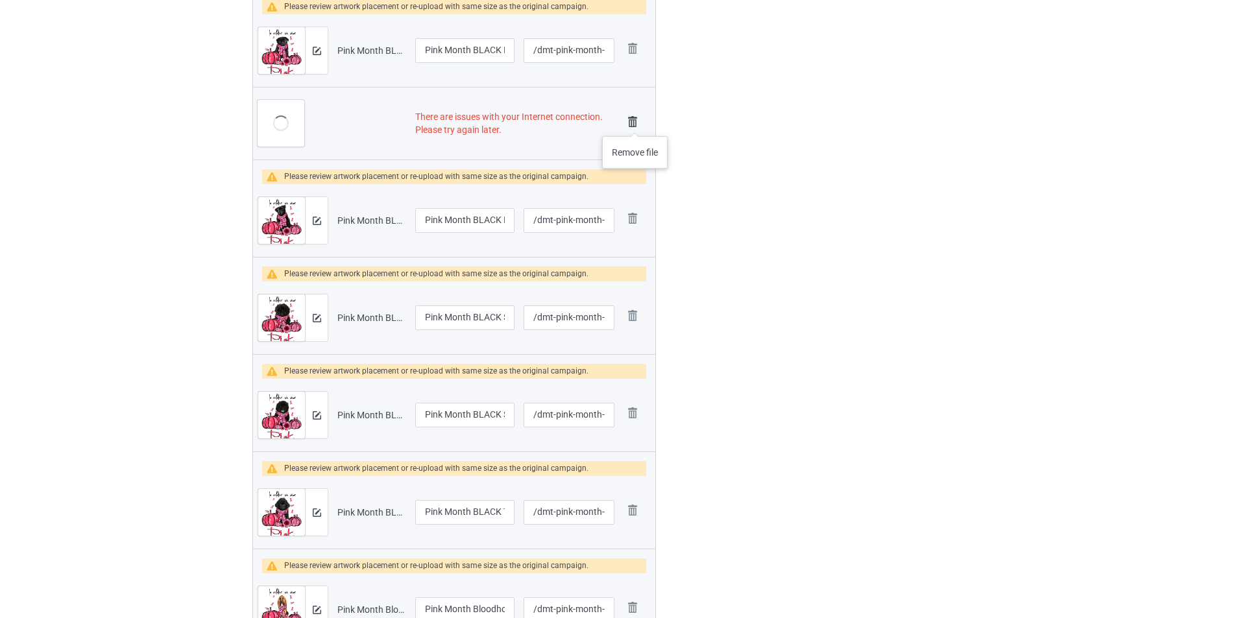
click at [635, 123] on img at bounding box center [632, 122] width 18 height 18
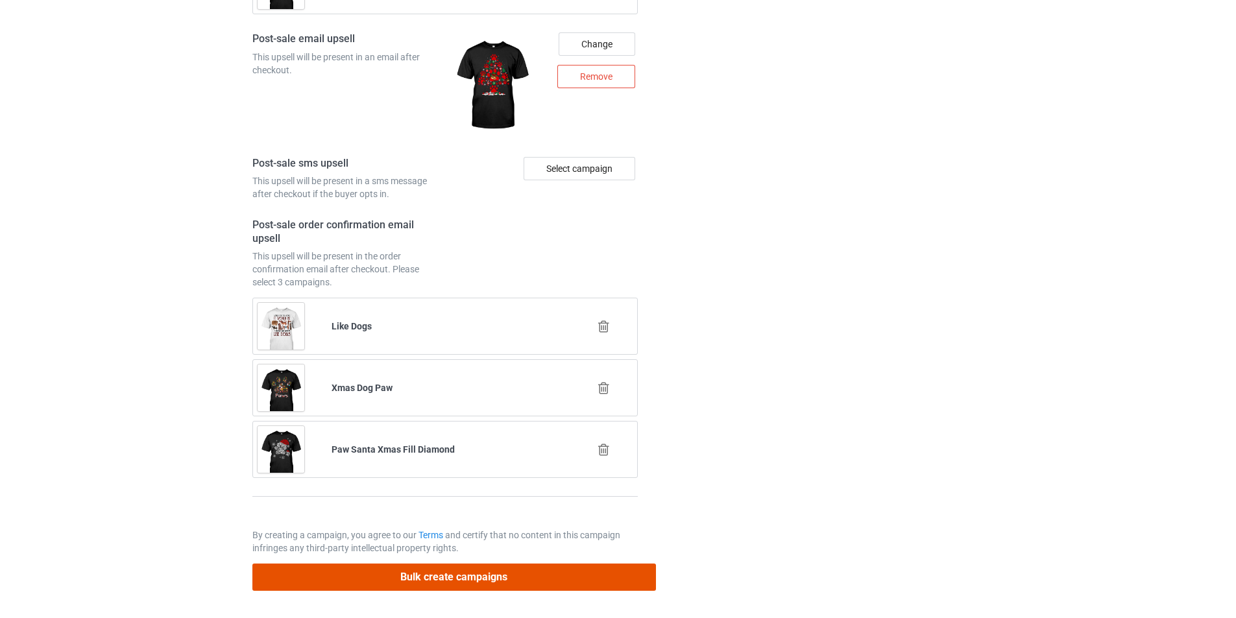
click at [567, 569] on button "Bulk create campaigns" at bounding box center [453, 577] width 403 height 27
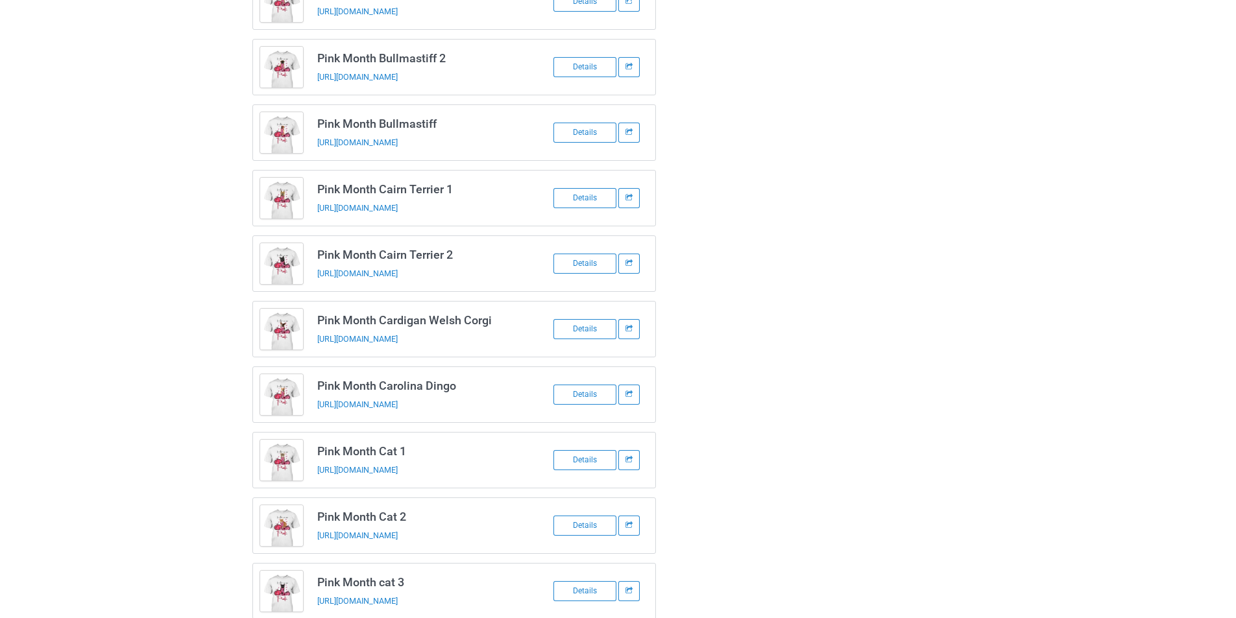
scroll to position [2338, 0]
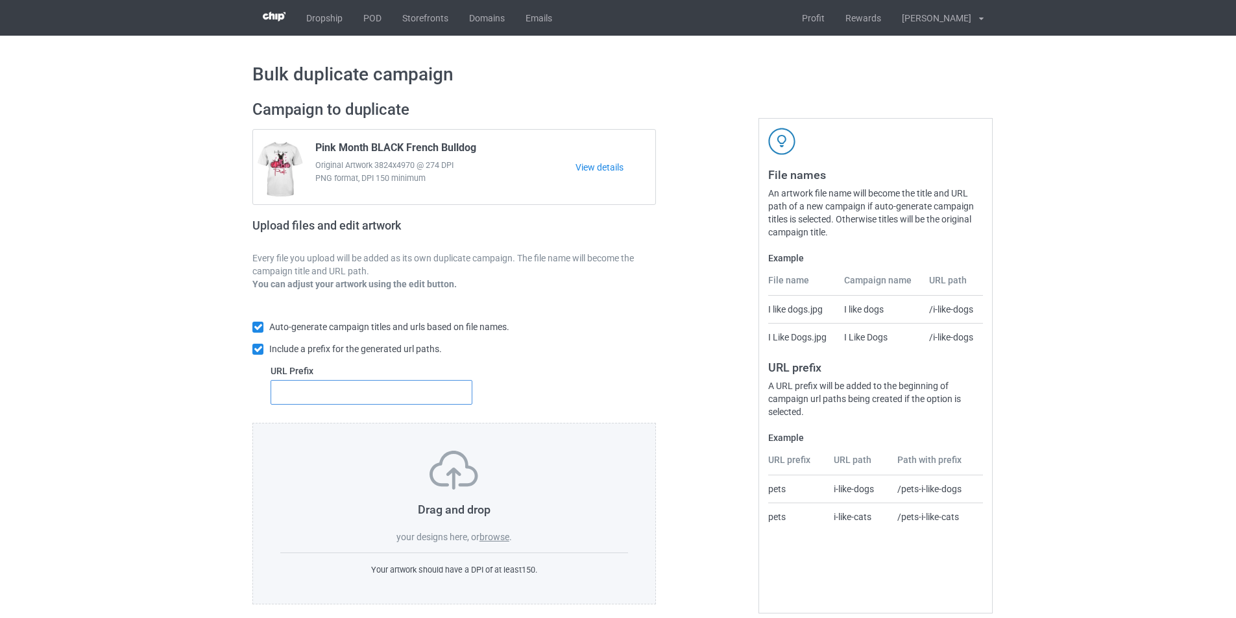
click at [370, 393] on input "text" at bounding box center [371, 392] width 202 height 25
type input "dmt-"
click at [494, 534] on label "browse" at bounding box center [494, 537] width 30 height 10
click at [0, 0] on input "browse" at bounding box center [0, 0] width 0 height 0
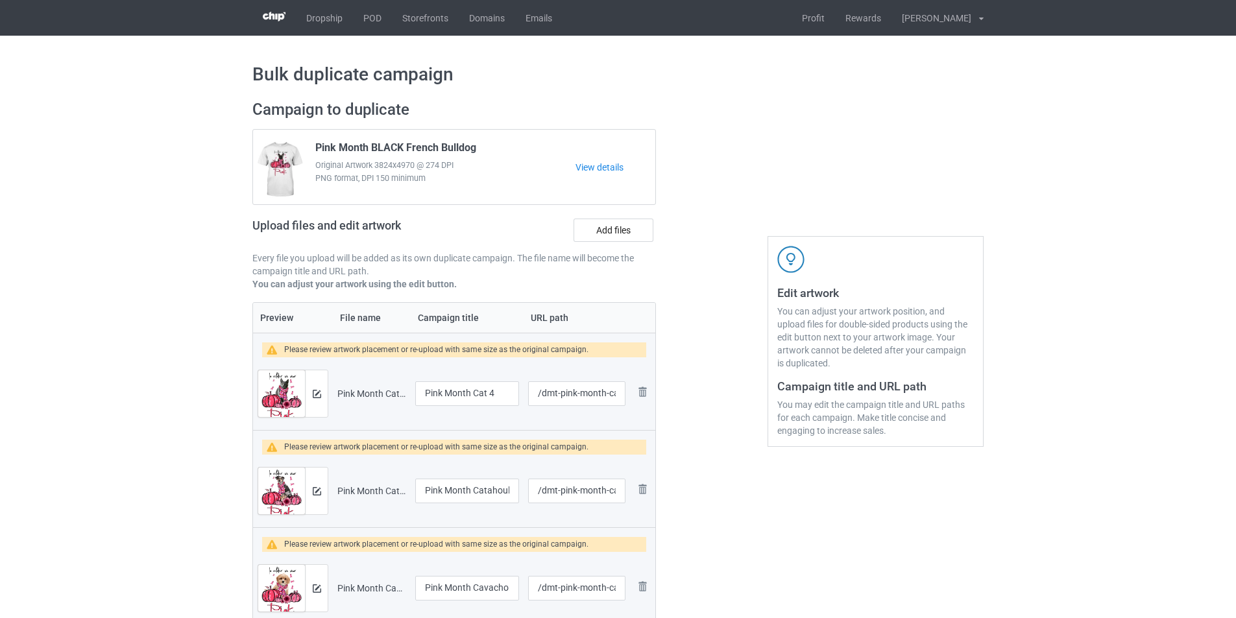
click at [616, 230] on label "Add files" at bounding box center [613, 230] width 80 height 23
click at [0, 0] on input "Add files" at bounding box center [0, 0] width 0 height 0
click at [600, 232] on label "Add files" at bounding box center [613, 230] width 80 height 23
click at [0, 0] on input "Add files" at bounding box center [0, 0] width 0 height 0
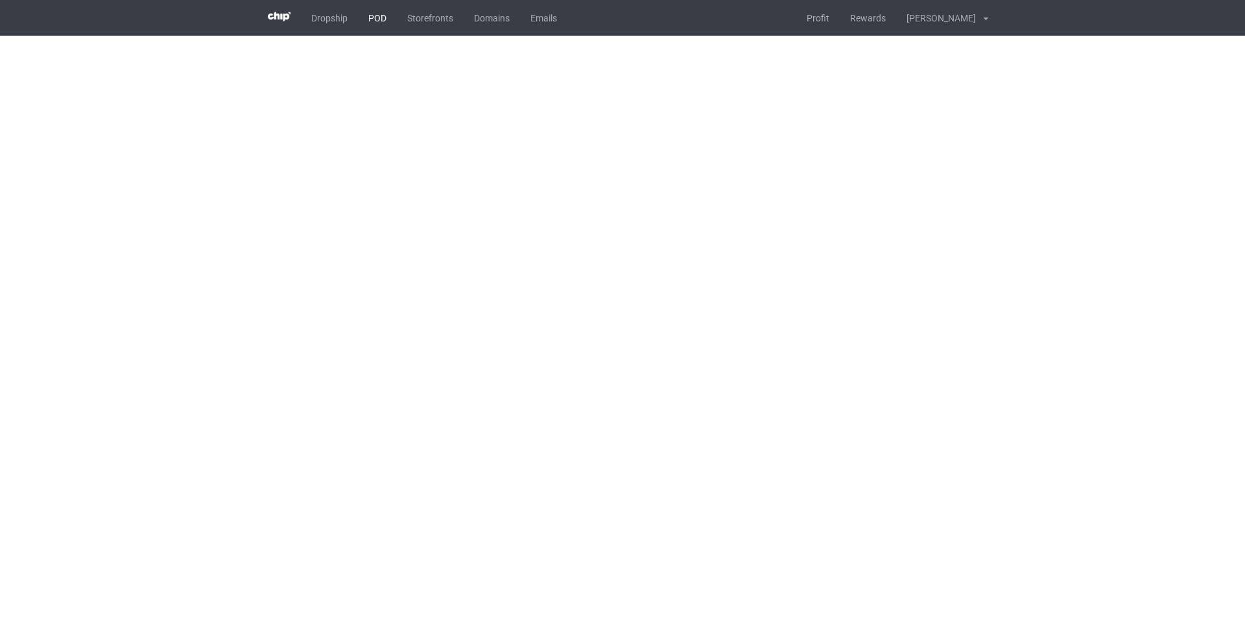
click at [376, 19] on link "POD" at bounding box center [377, 18] width 39 height 36
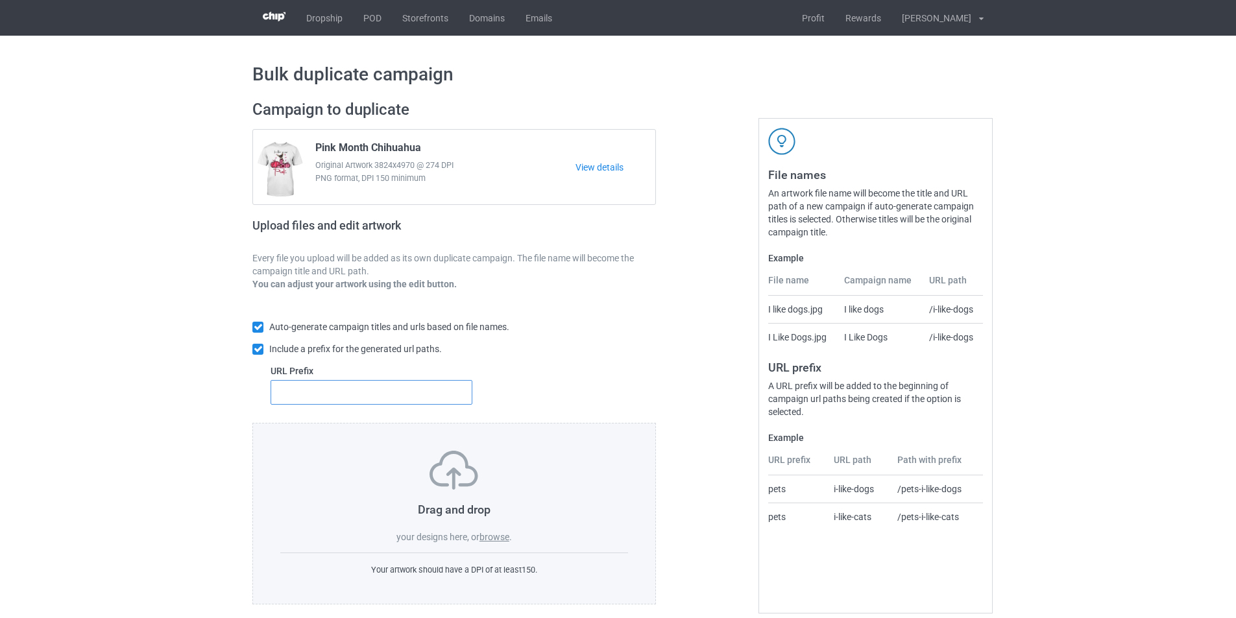
click at [421, 393] on input "text" at bounding box center [371, 392] width 202 height 25
type input "dmt-"
click at [502, 539] on label "browse" at bounding box center [494, 537] width 30 height 10
click at [0, 0] on input "browse" at bounding box center [0, 0] width 0 height 0
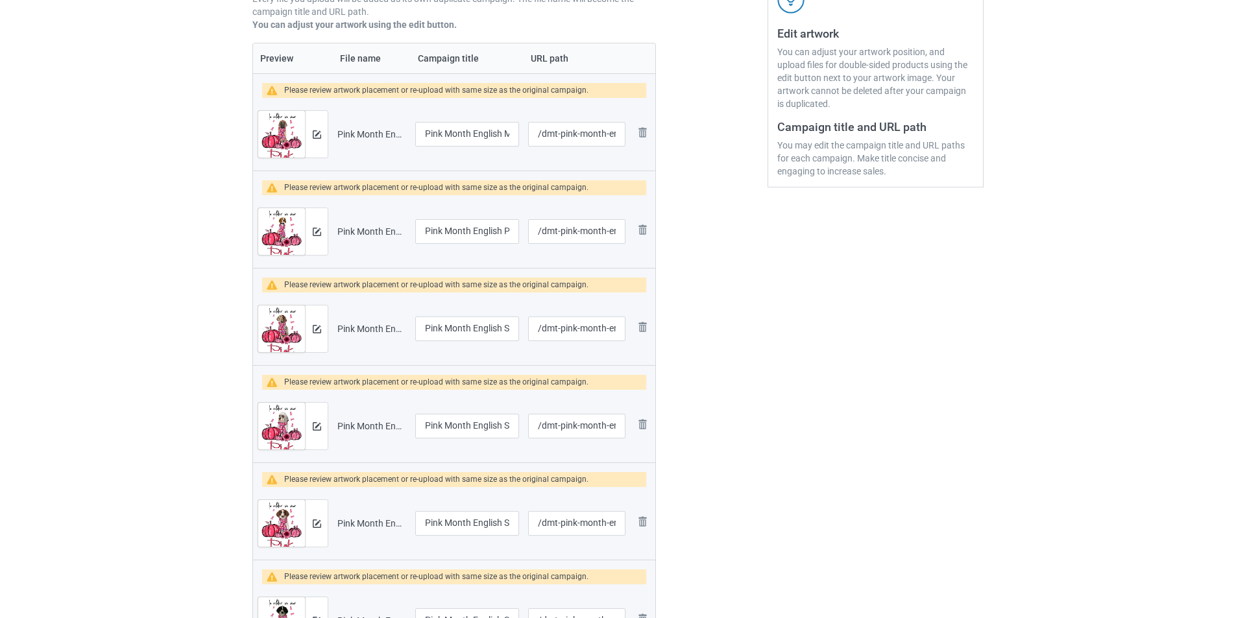
scroll to position [65, 0]
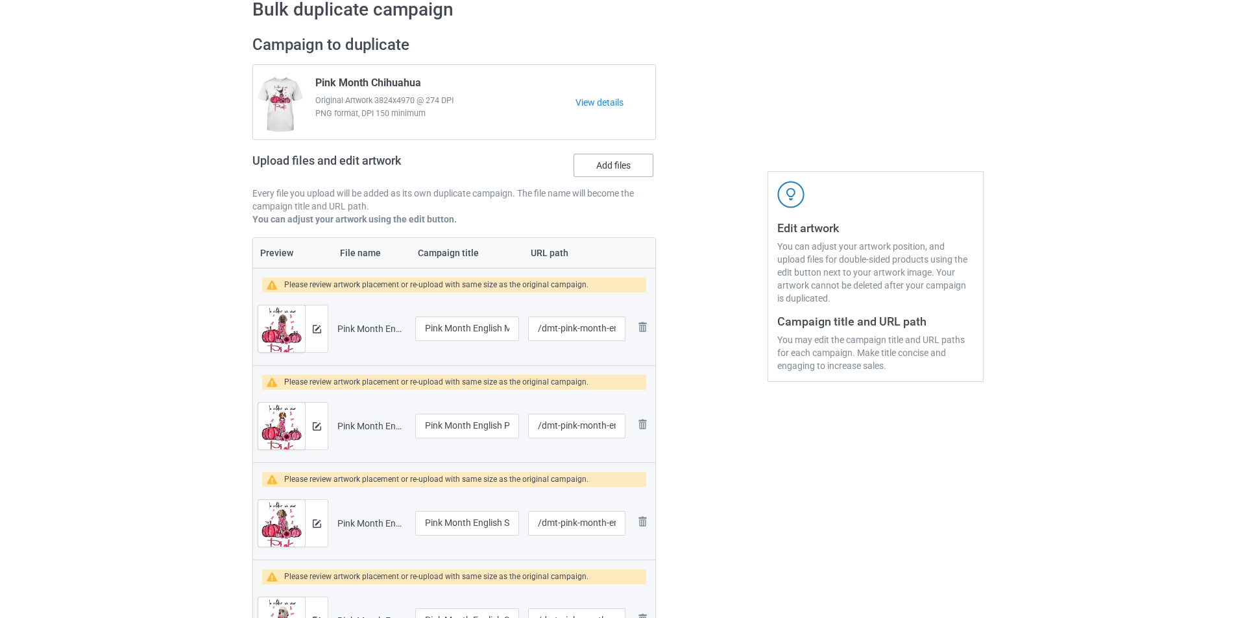
click at [601, 166] on label "Add files" at bounding box center [613, 165] width 80 height 23
click at [0, 0] on input "Add files" at bounding box center [0, 0] width 0 height 0
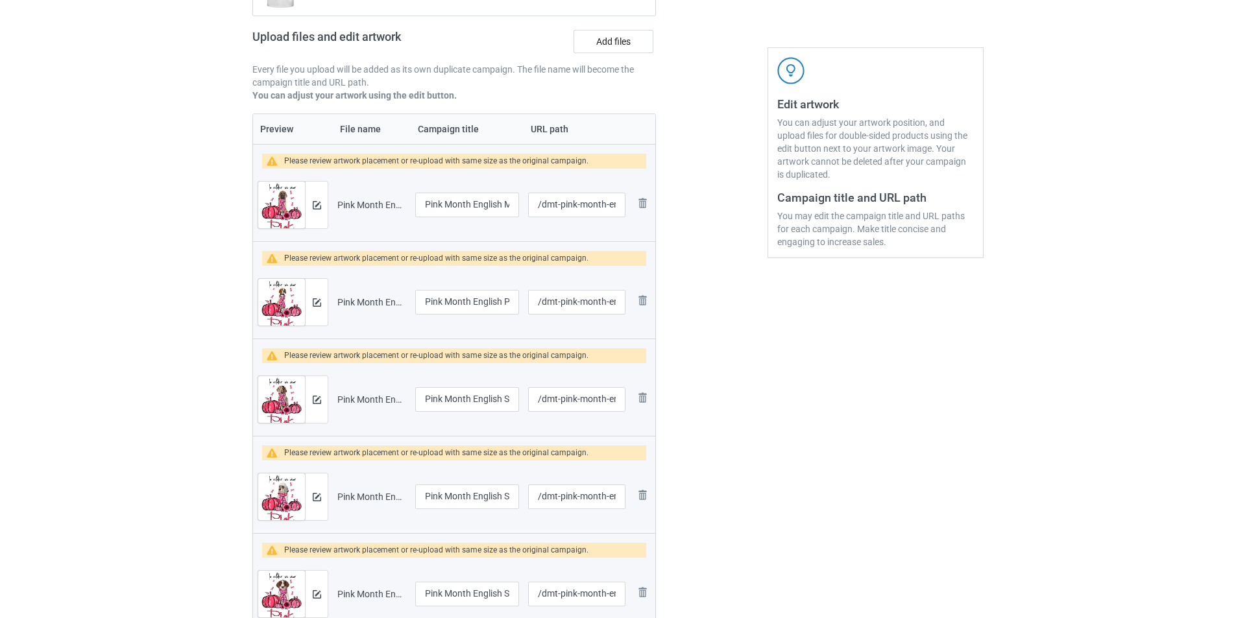
scroll to position [0, 0]
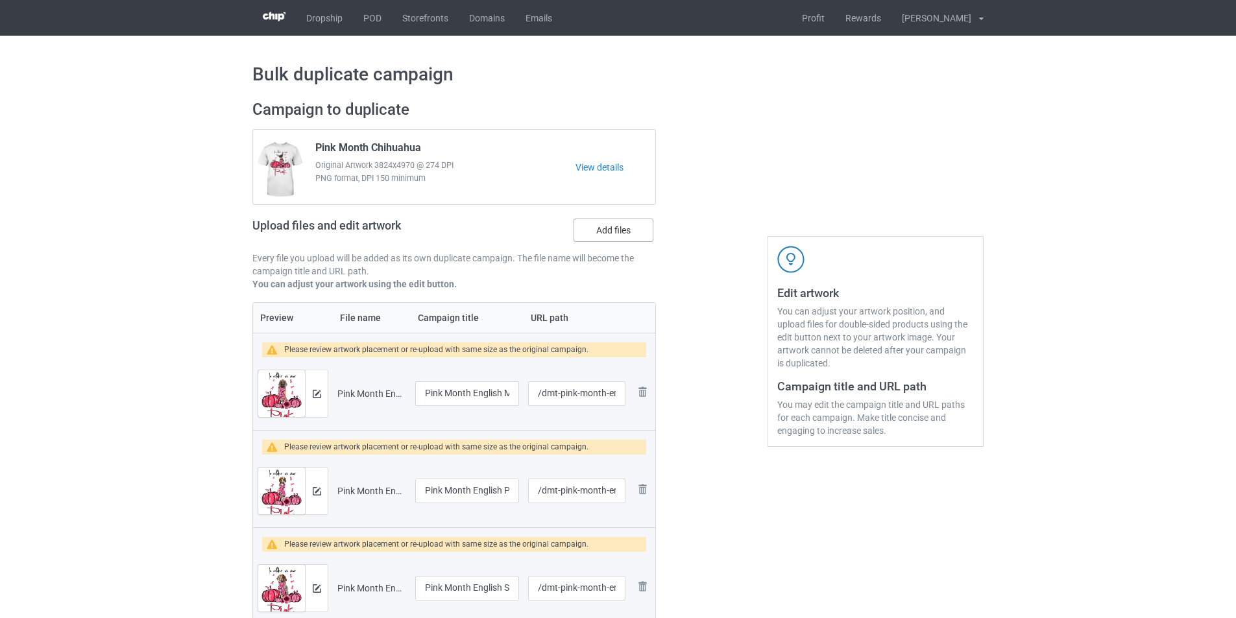
click at [619, 222] on label "Add files" at bounding box center [613, 230] width 80 height 23
click at [0, 0] on input "Add files" at bounding box center [0, 0] width 0 height 0
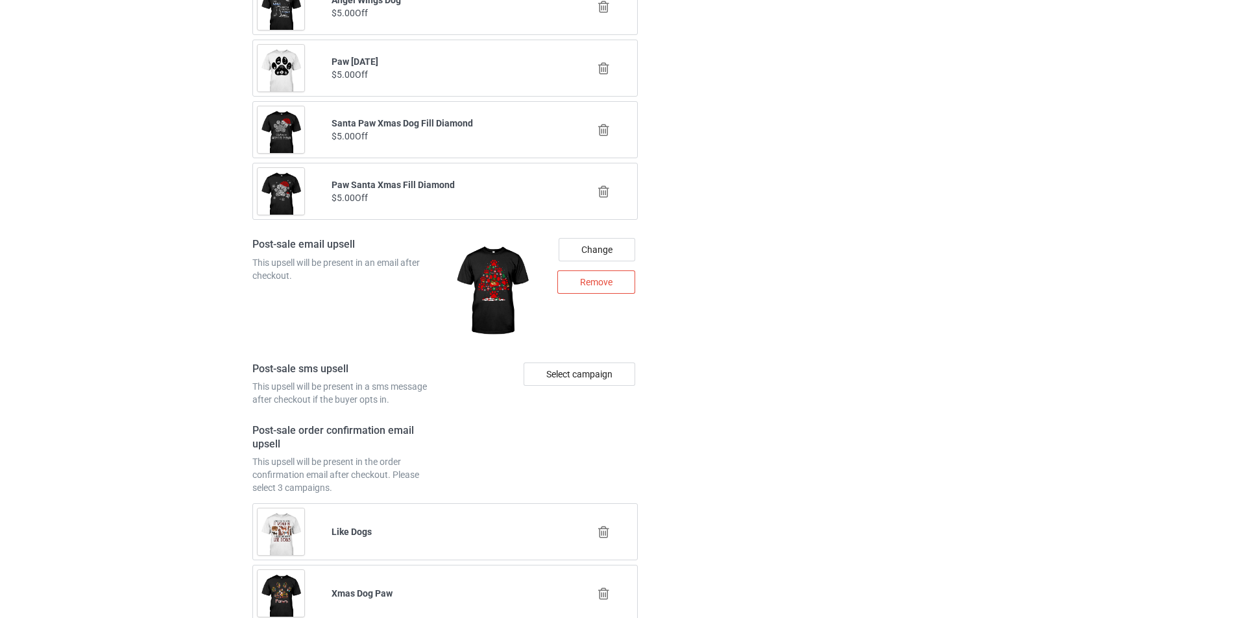
scroll to position [6324, 0]
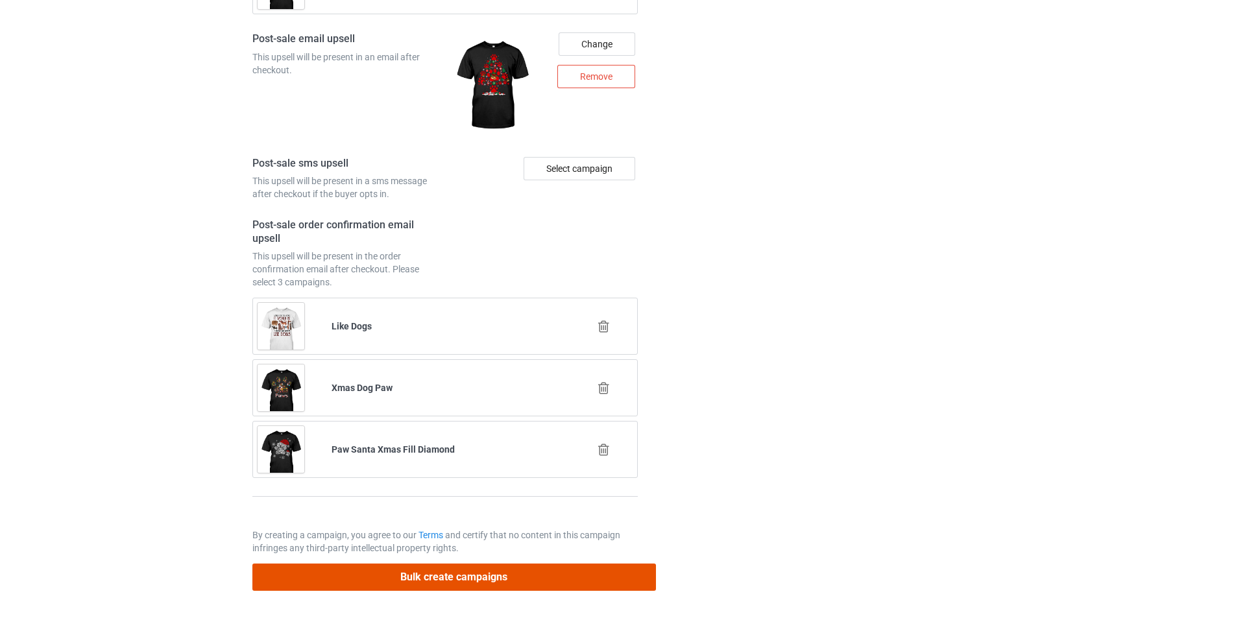
click at [629, 578] on button "Bulk create campaigns" at bounding box center [453, 577] width 403 height 27
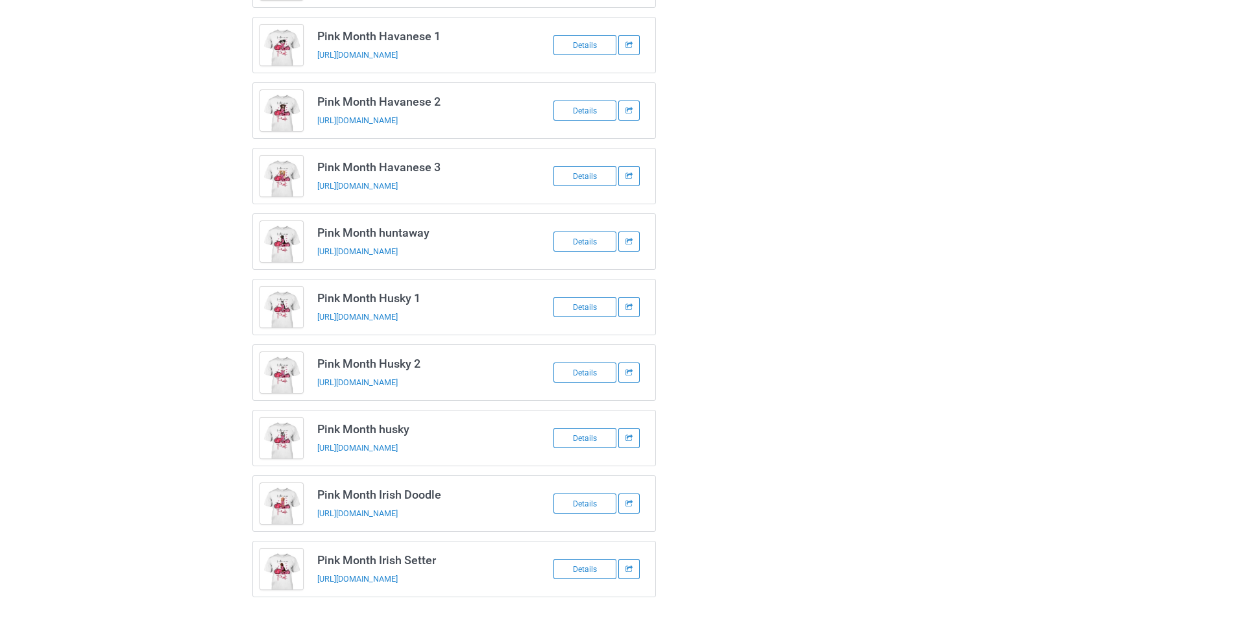
scroll to position [2652, 0]
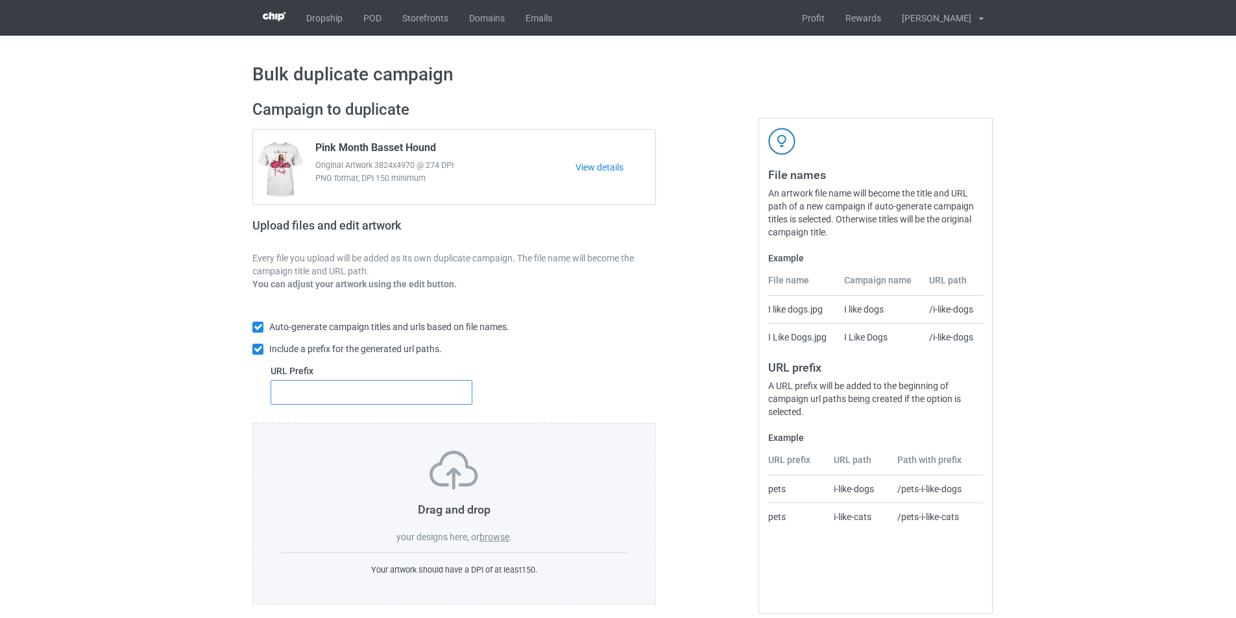
click at [404, 396] on input "text" at bounding box center [371, 392] width 202 height 25
type input "dmt-"
click at [501, 542] on label "browse" at bounding box center [494, 537] width 30 height 10
click at [0, 0] on input "browse" at bounding box center [0, 0] width 0 height 0
click at [410, 395] on input "text" at bounding box center [371, 392] width 202 height 25
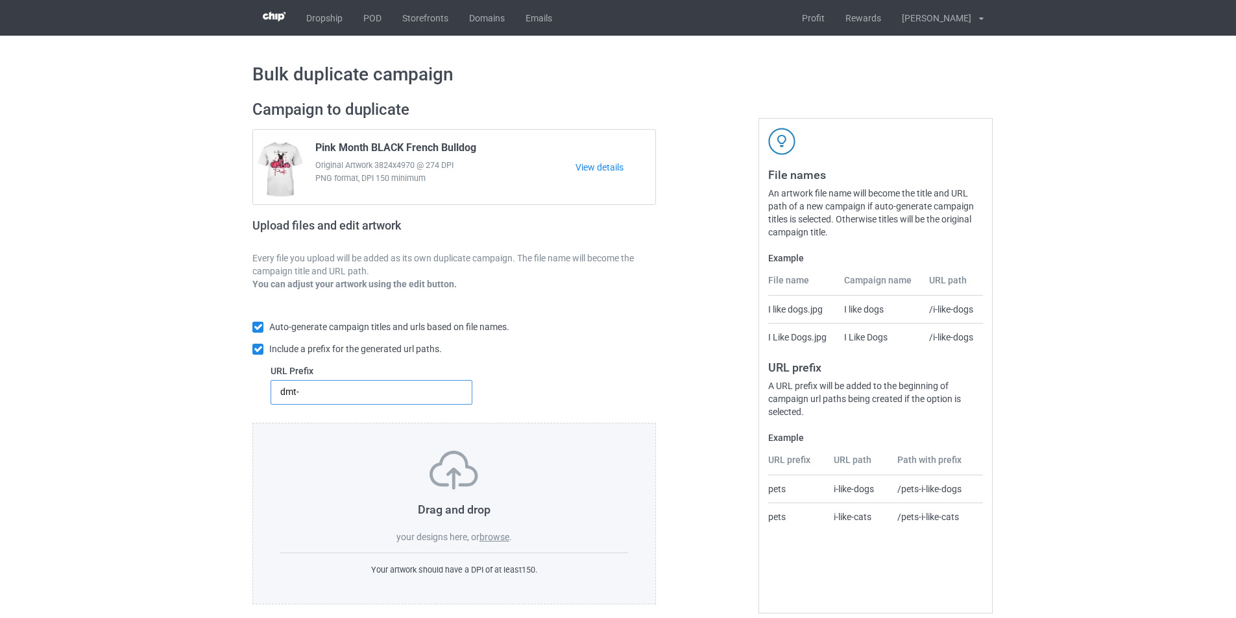
type input "dmt-"
click at [501, 542] on label "browse" at bounding box center [494, 537] width 30 height 10
click at [0, 0] on input "browse" at bounding box center [0, 0] width 0 height 0
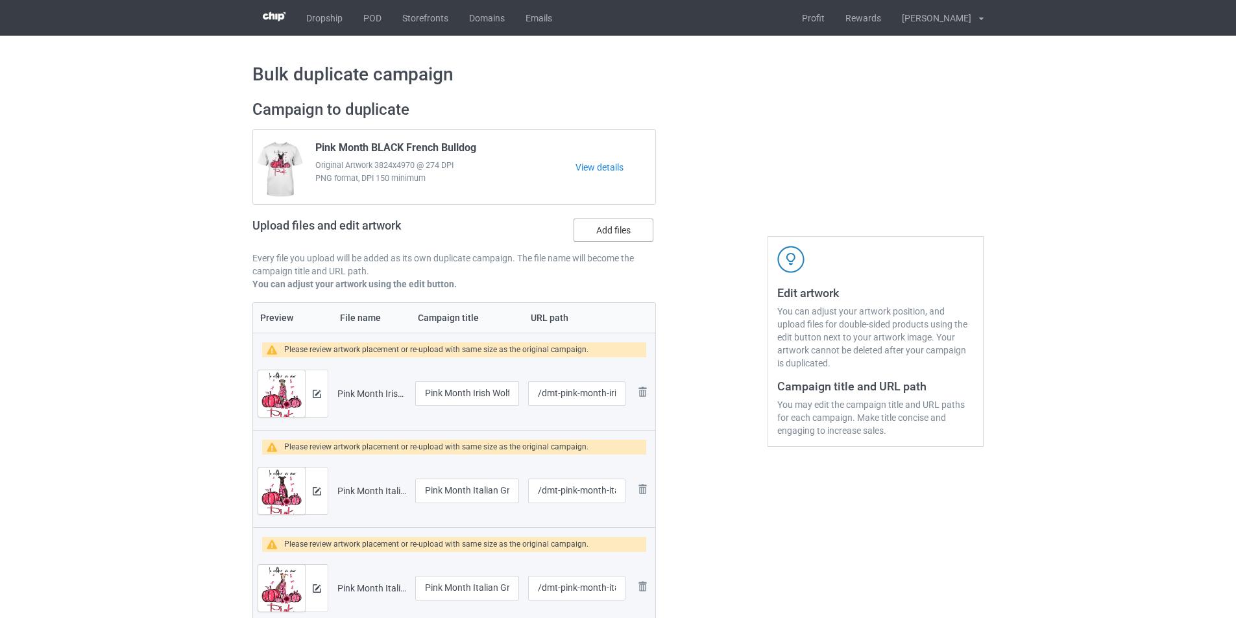
click at [623, 231] on label "Add files" at bounding box center [613, 230] width 80 height 23
click at [0, 0] on input "Add files" at bounding box center [0, 0] width 0 height 0
click at [627, 231] on label "Add files" at bounding box center [613, 230] width 80 height 23
click at [0, 0] on input "Add files" at bounding box center [0, 0] width 0 height 0
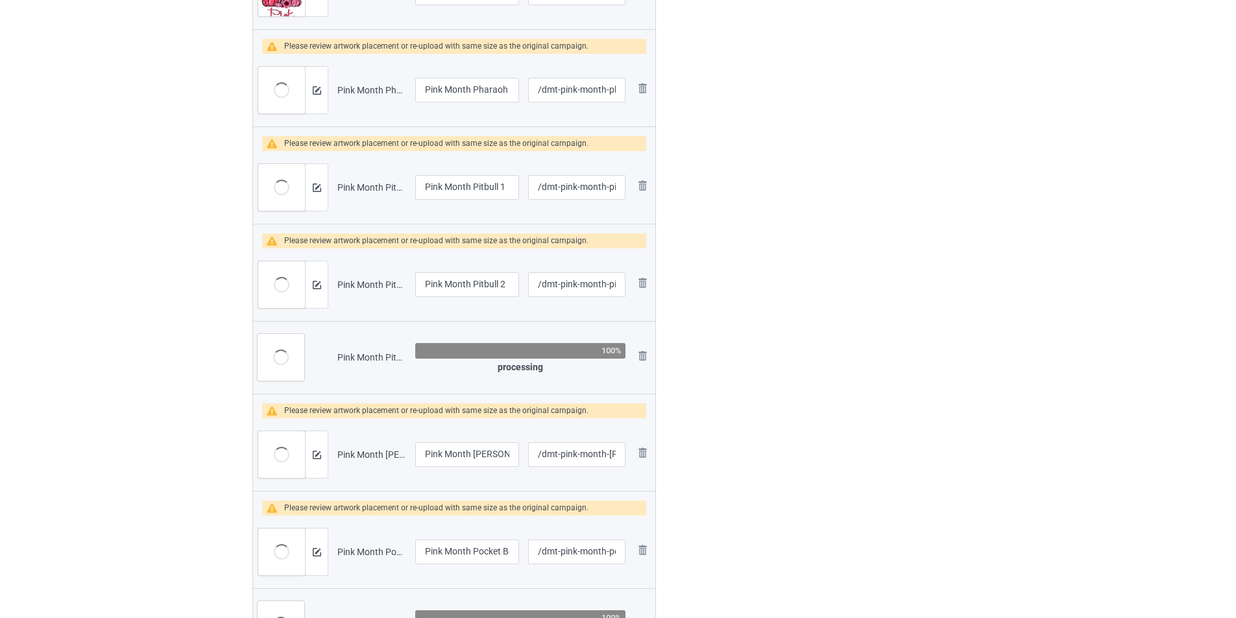
scroll to position [4317, 0]
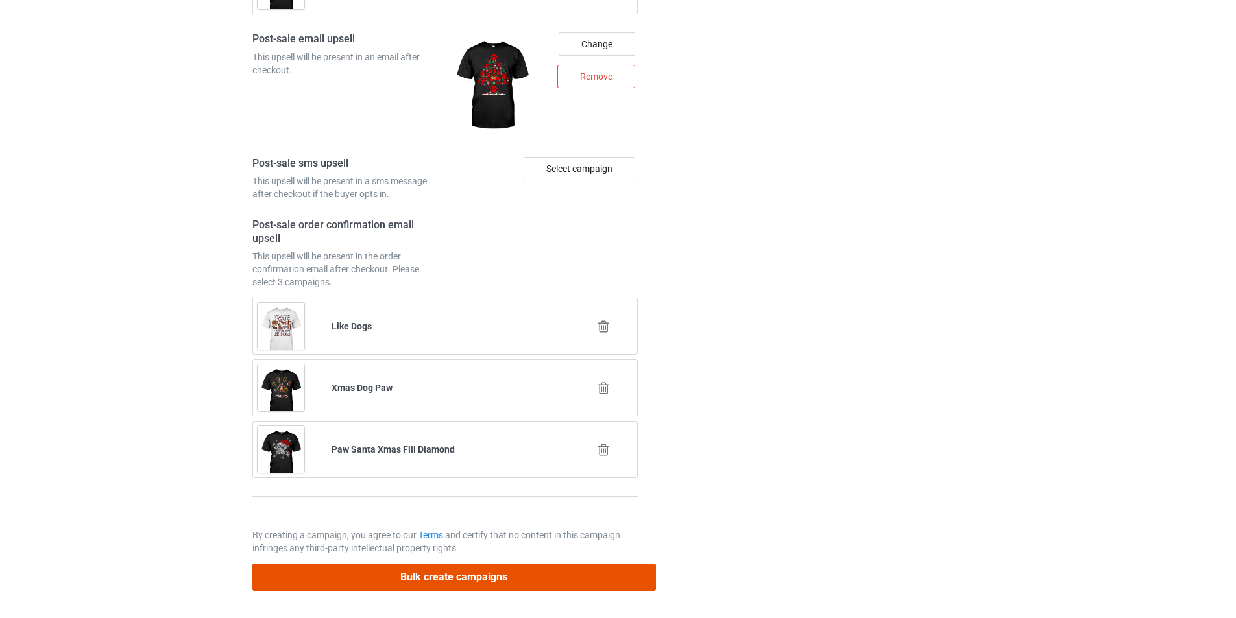
click at [525, 575] on button "Bulk create campaigns" at bounding box center [453, 577] width 403 height 27
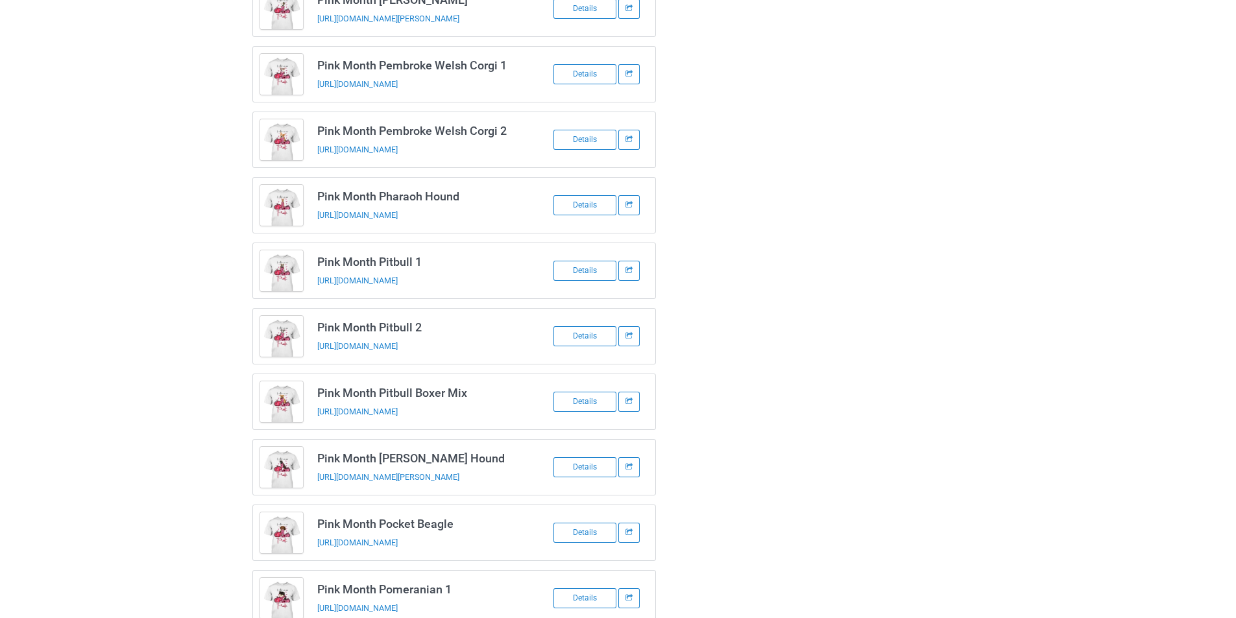
scroll to position [2665, 0]
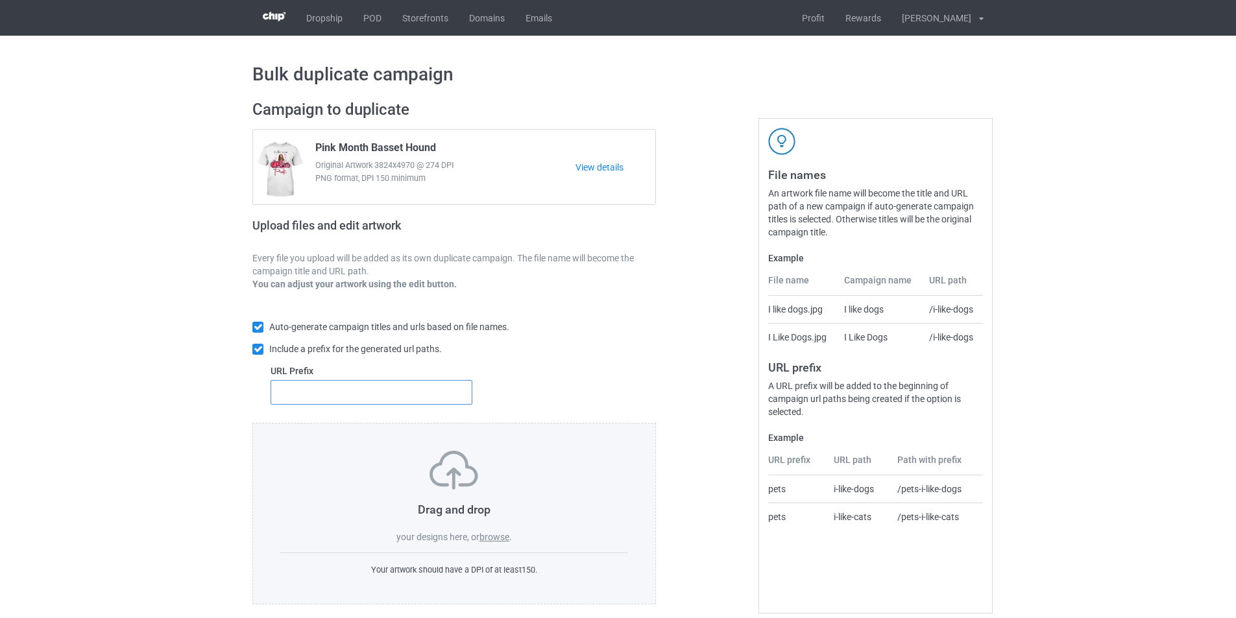
click at [362, 390] on input "text" at bounding box center [371, 392] width 202 height 25
type input "dmt-"
click at [493, 536] on label "browse" at bounding box center [494, 537] width 30 height 10
click at [0, 0] on input "browse" at bounding box center [0, 0] width 0 height 0
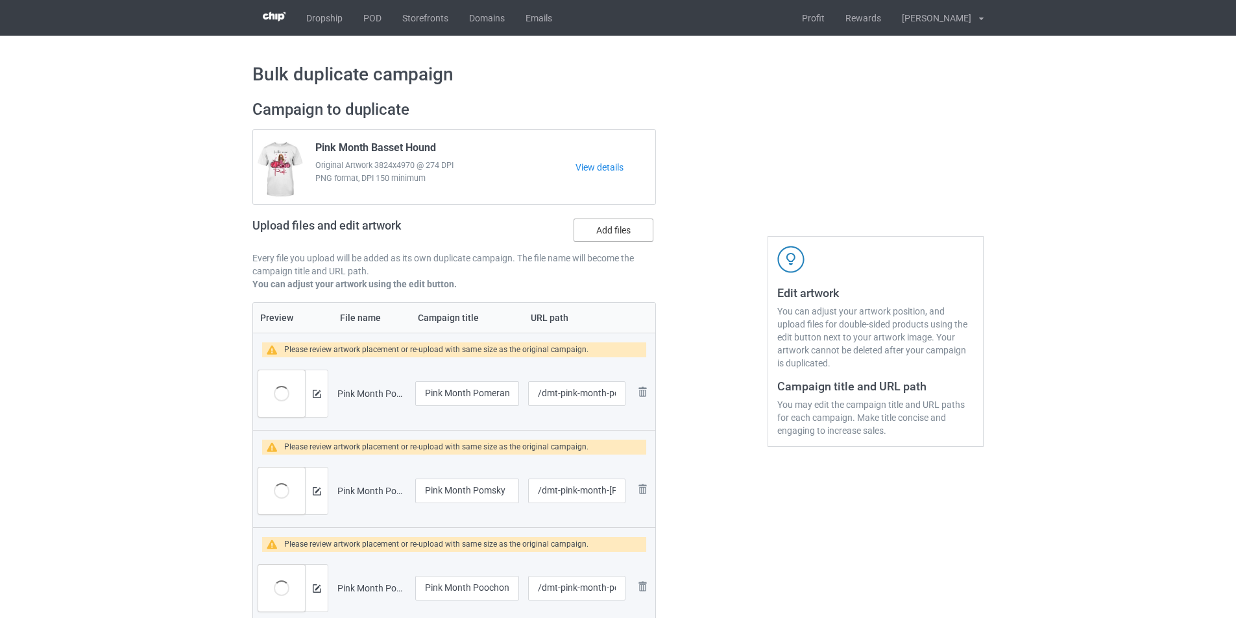
click at [629, 228] on label "Add files" at bounding box center [613, 230] width 80 height 23
click at [0, 0] on input "Add files" at bounding box center [0, 0] width 0 height 0
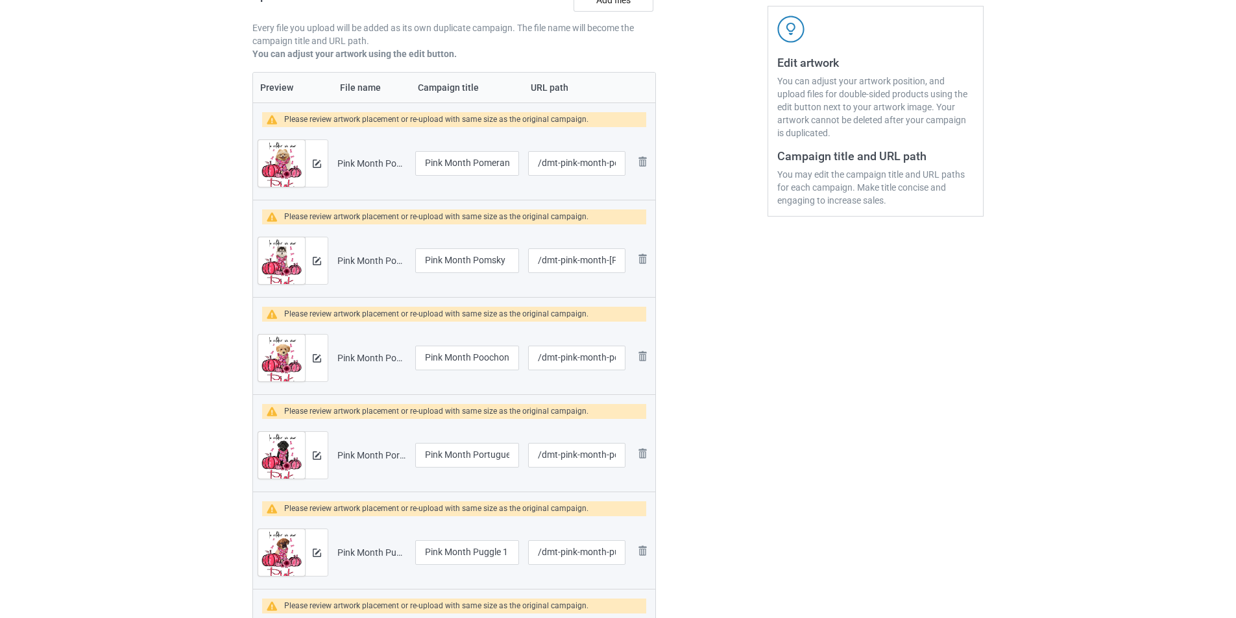
scroll to position [65, 0]
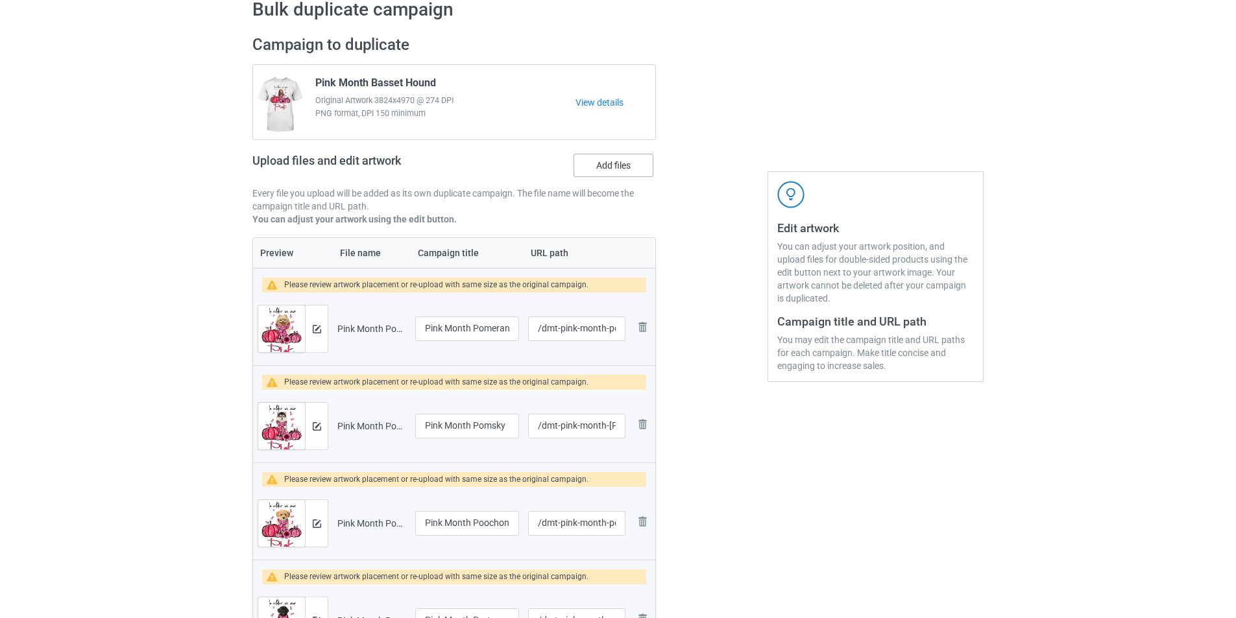
click at [620, 169] on label "Add files" at bounding box center [613, 165] width 80 height 23
click at [0, 0] on input "Add files" at bounding box center [0, 0] width 0 height 0
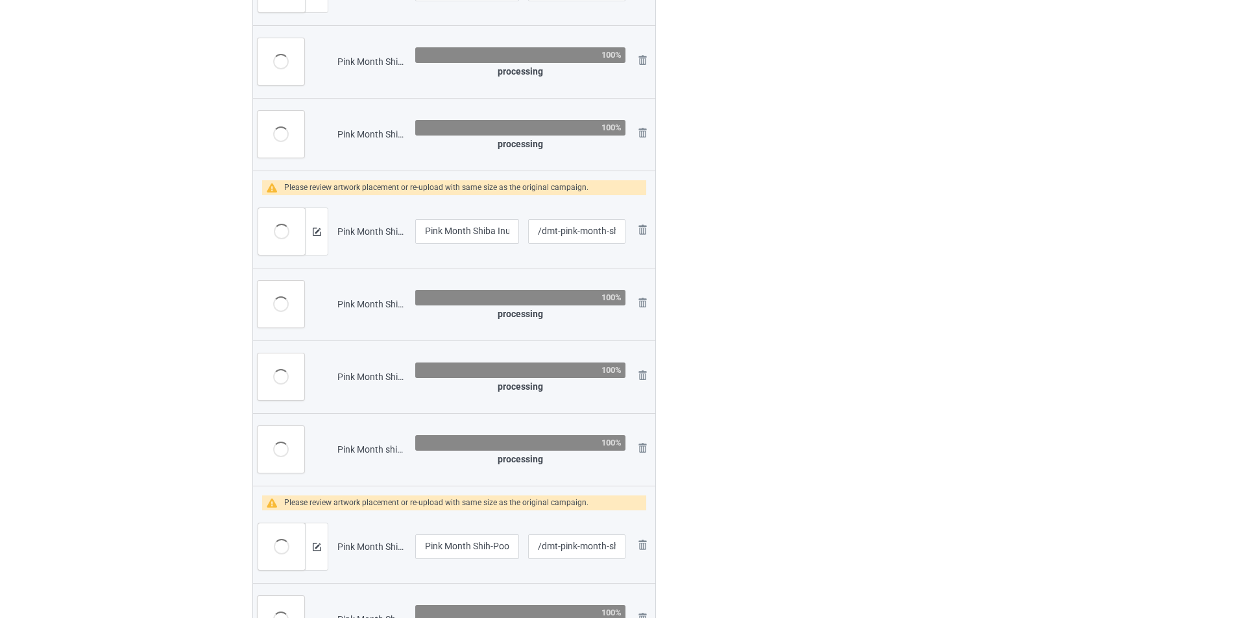
scroll to position [3503, 0]
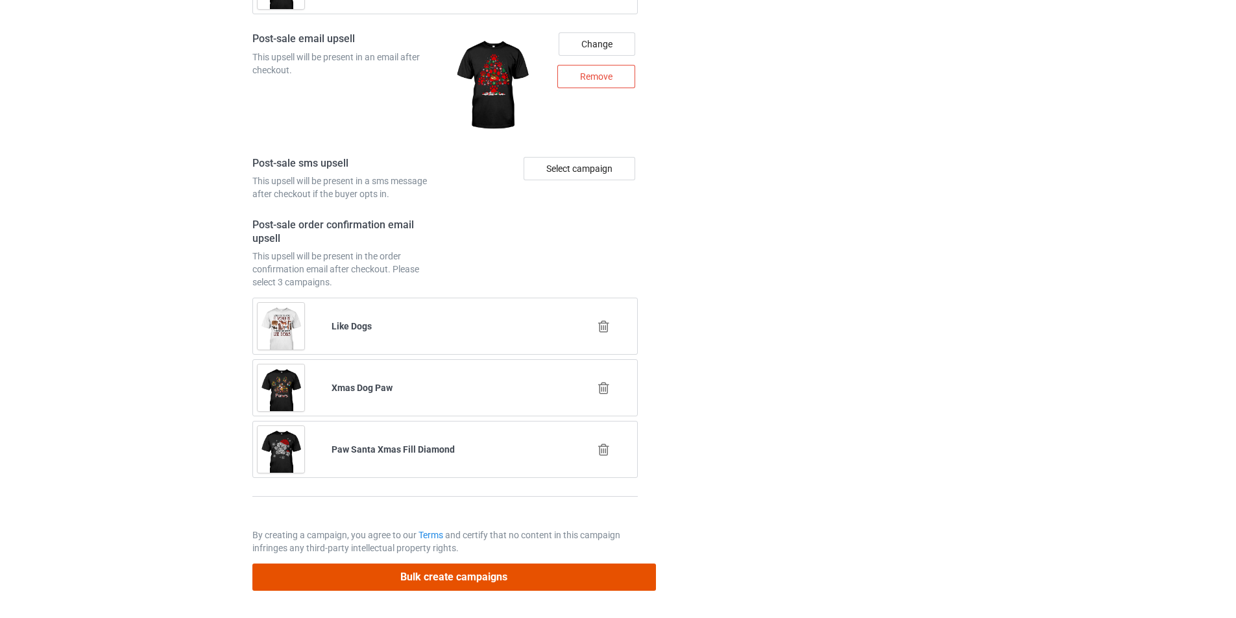
click at [509, 575] on button "Bulk create campaigns" at bounding box center [453, 577] width 403 height 27
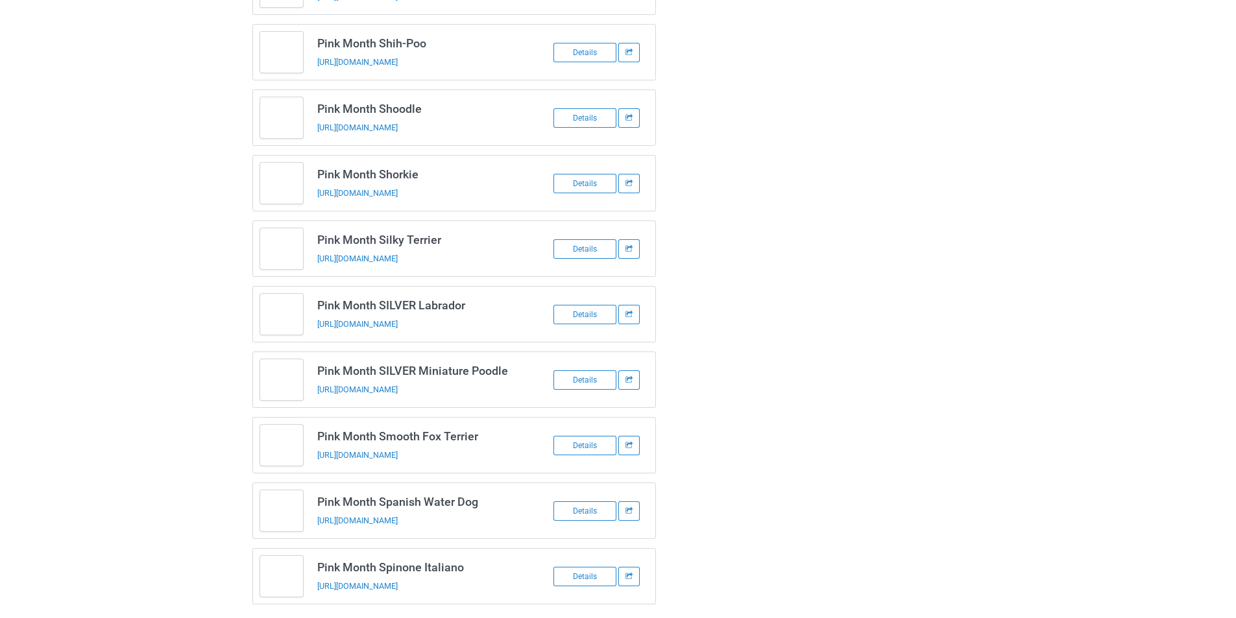
scroll to position [2658, 0]
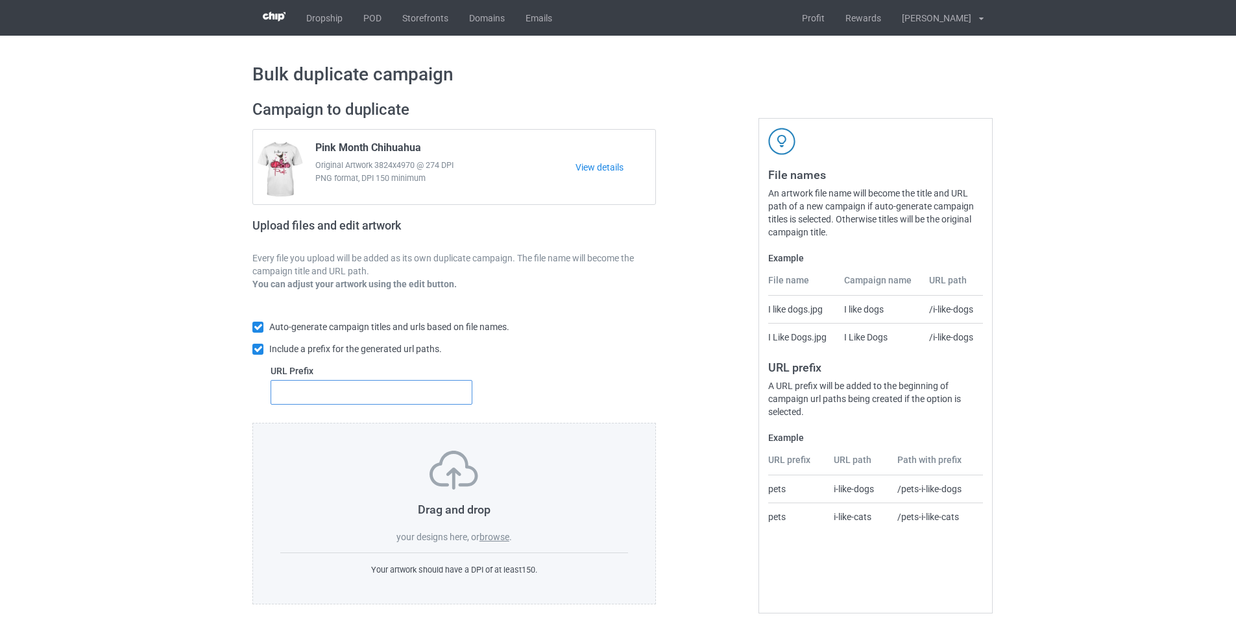
click at [405, 384] on input "text" at bounding box center [371, 392] width 202 height 25
type input "dmt-"
click at [498, 535] on label "browse" at bounding box center [494, 537] width 30 height 10
click at [0, 0] on input "browse" at bounding box center [0, 0] width 0 height 0
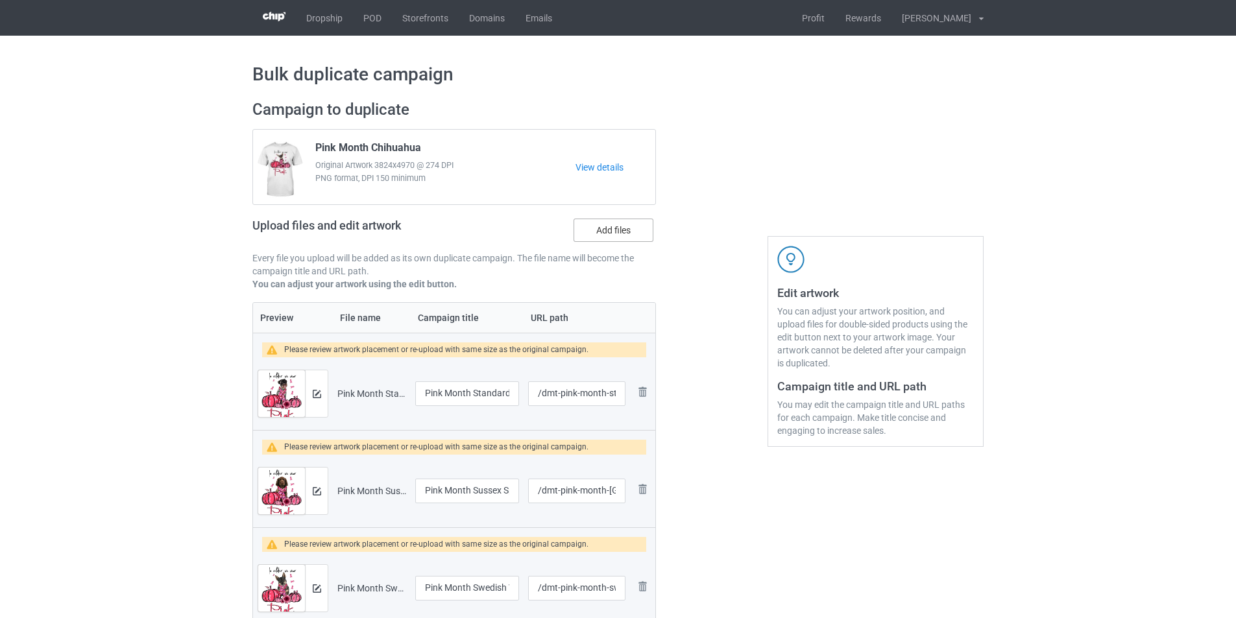
click at [616, 235] on label "Add files" at bounding box center [613, 230] width 80 height 23
click at [0, 0] on input "Add files" at bounding box center [0, 0] width 0 height 0
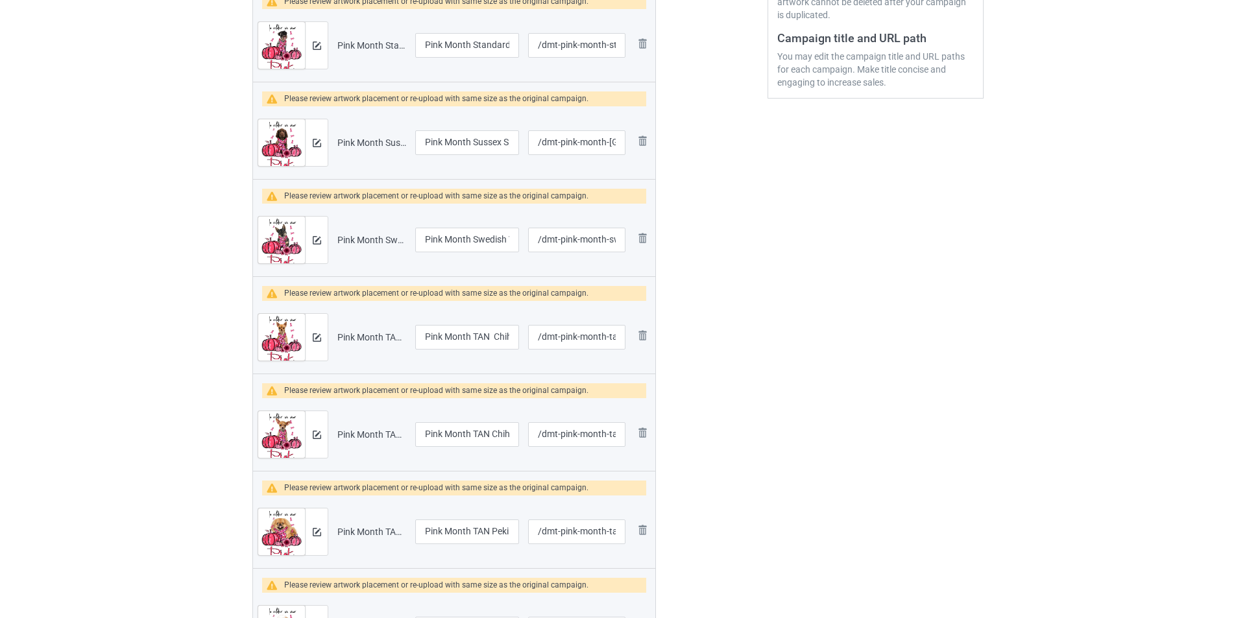
scroll to position [90, 0]
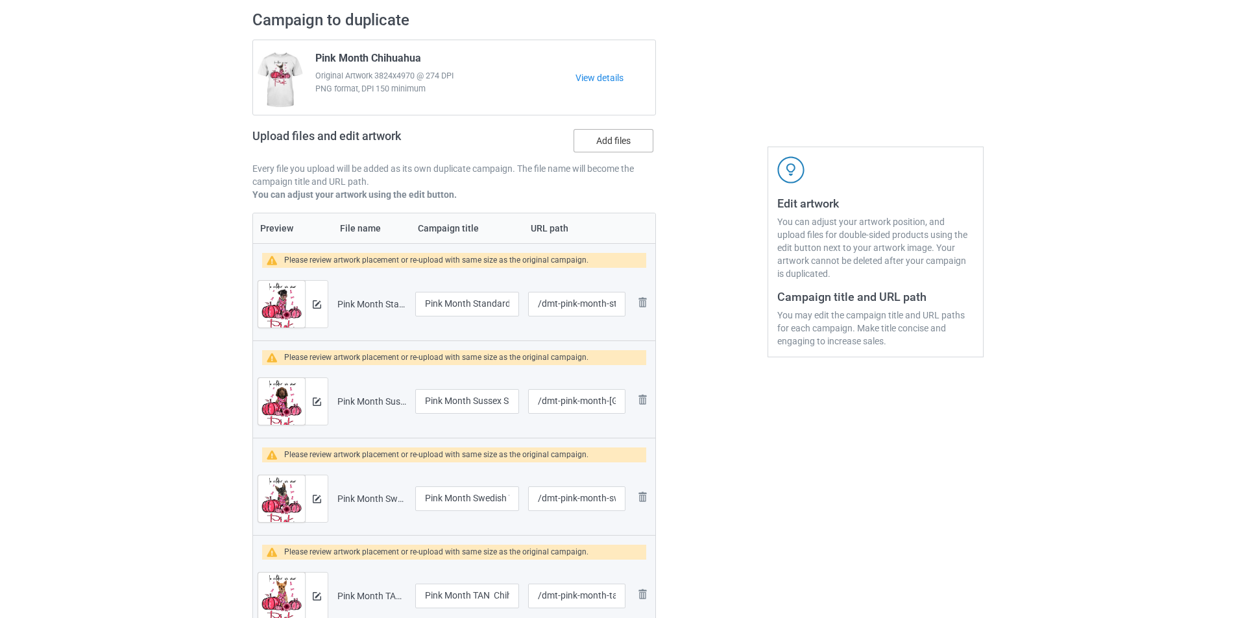
click at [588, 136] on label "Add files" at bounding box center [613, 140] width 80 height 23
click at [0, 0] on input "Add files" at bounding box center [0, 0] width 0 height 0
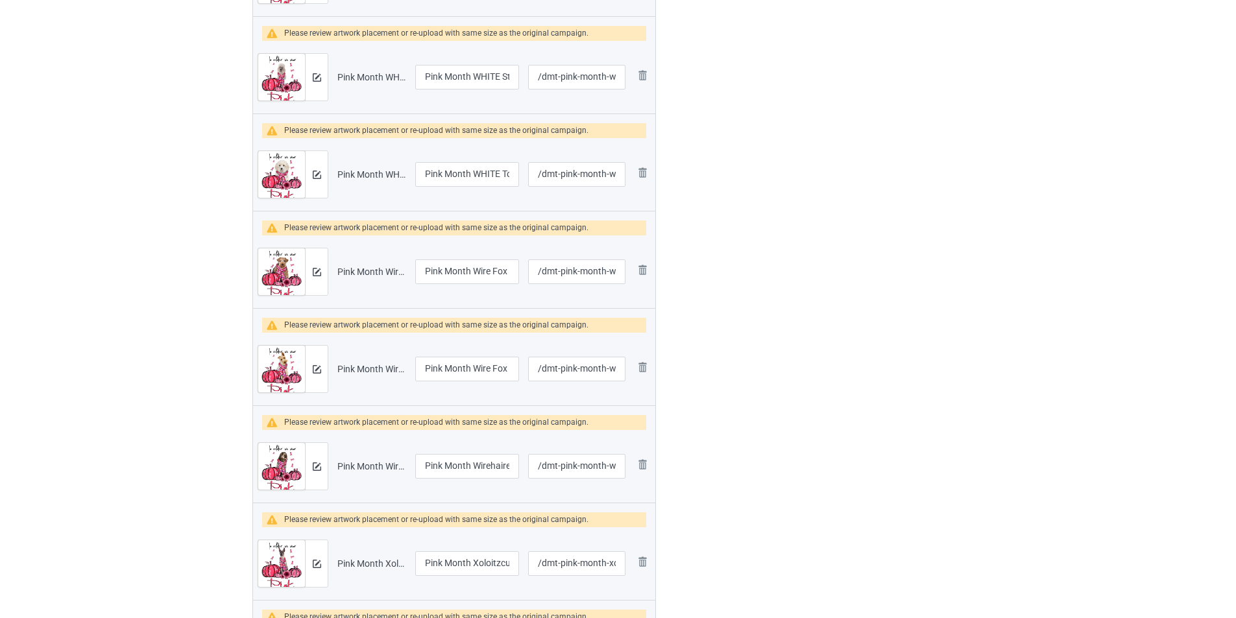
scroll to position [3796, 0]
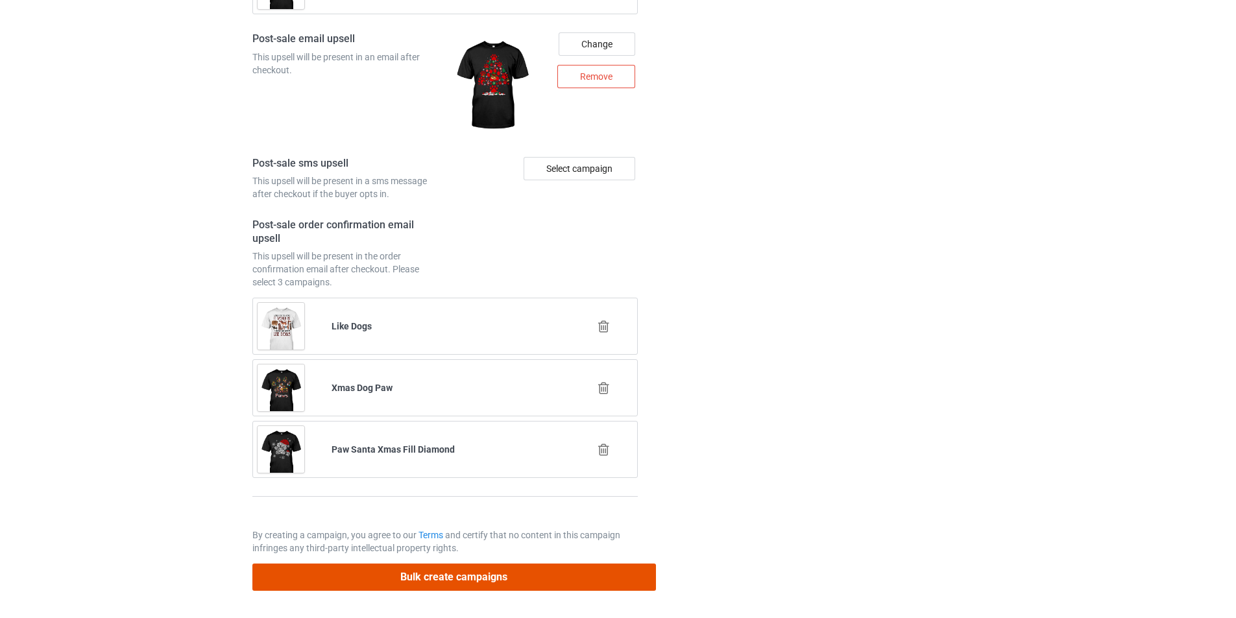
click at [553, 571] on button "Bulk create campaigns" at bounding box center [453, 577] width 403 height 27
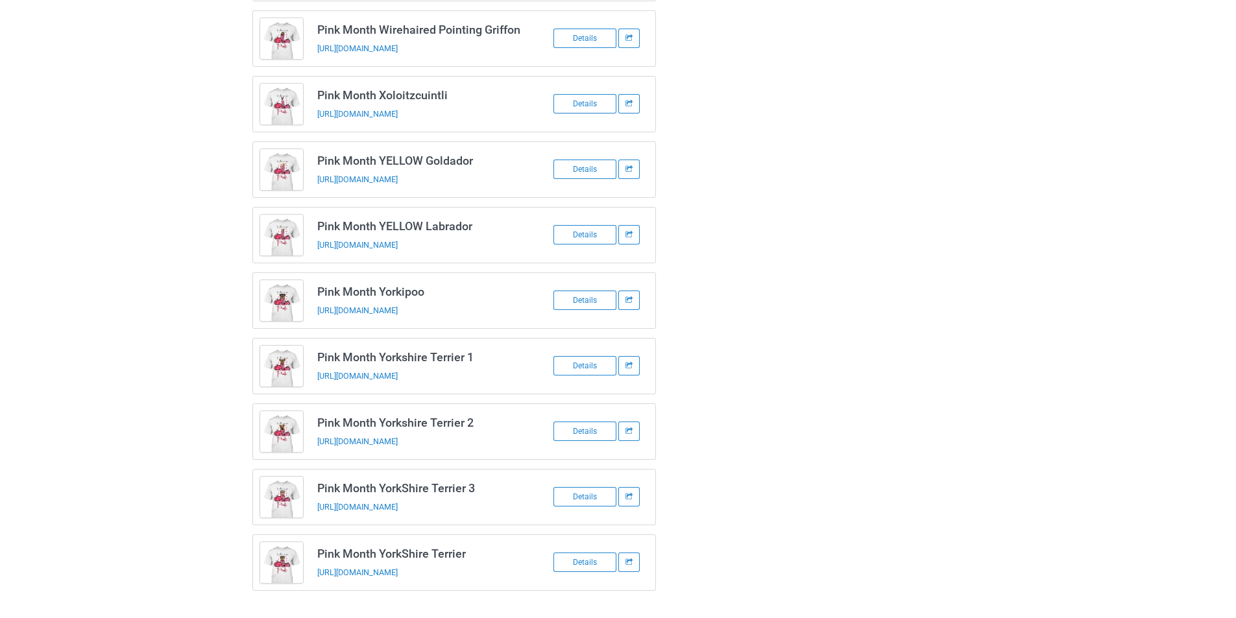
scroll to position [2658, 0]
